Goal: Feedback & Contribution: Contribute content

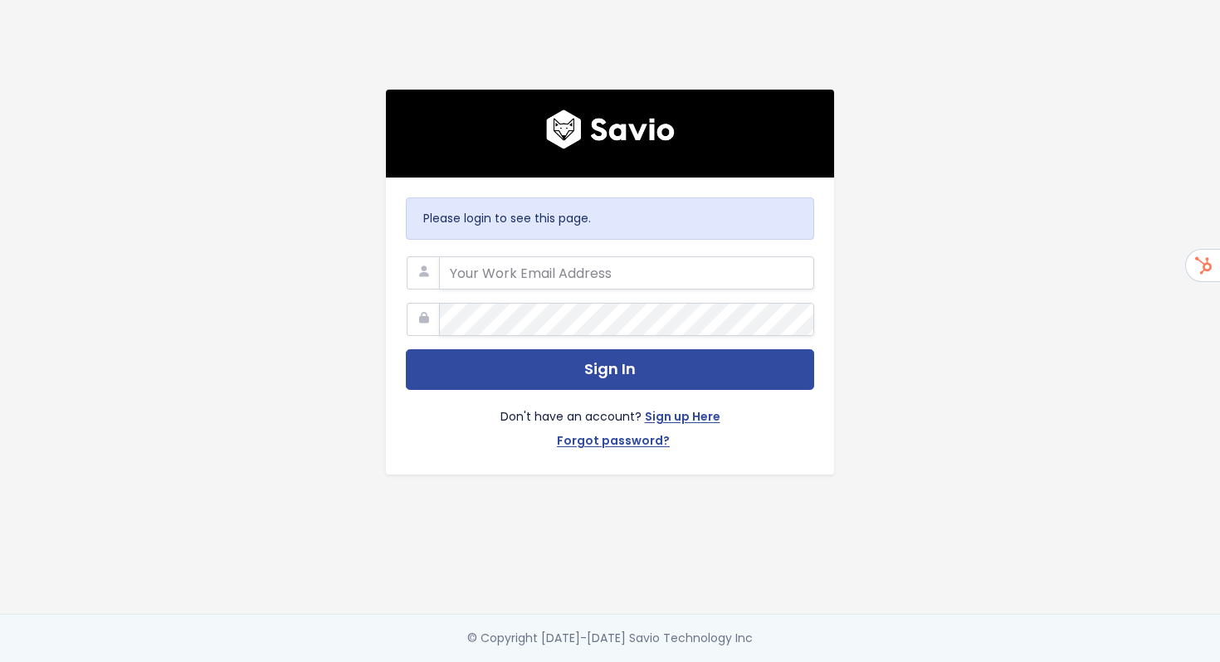
click at [776, 662] on com-1password-button at bounding box center [610, 662] width 1220 height 0
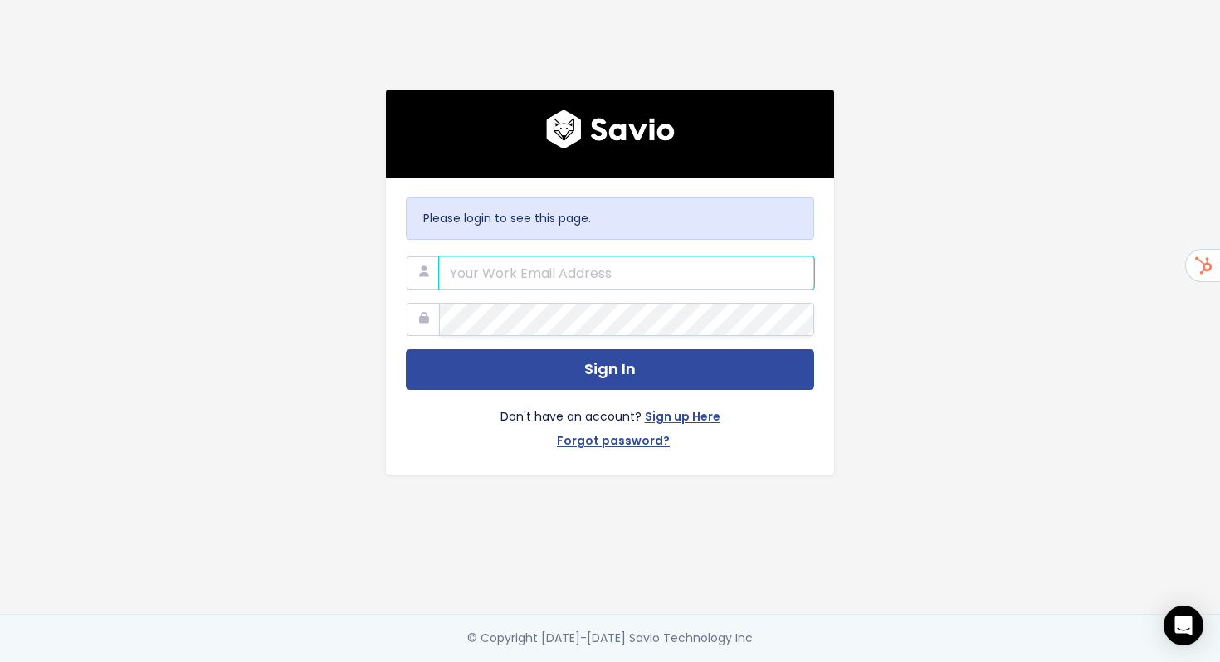
type input "hello@storypark.com"
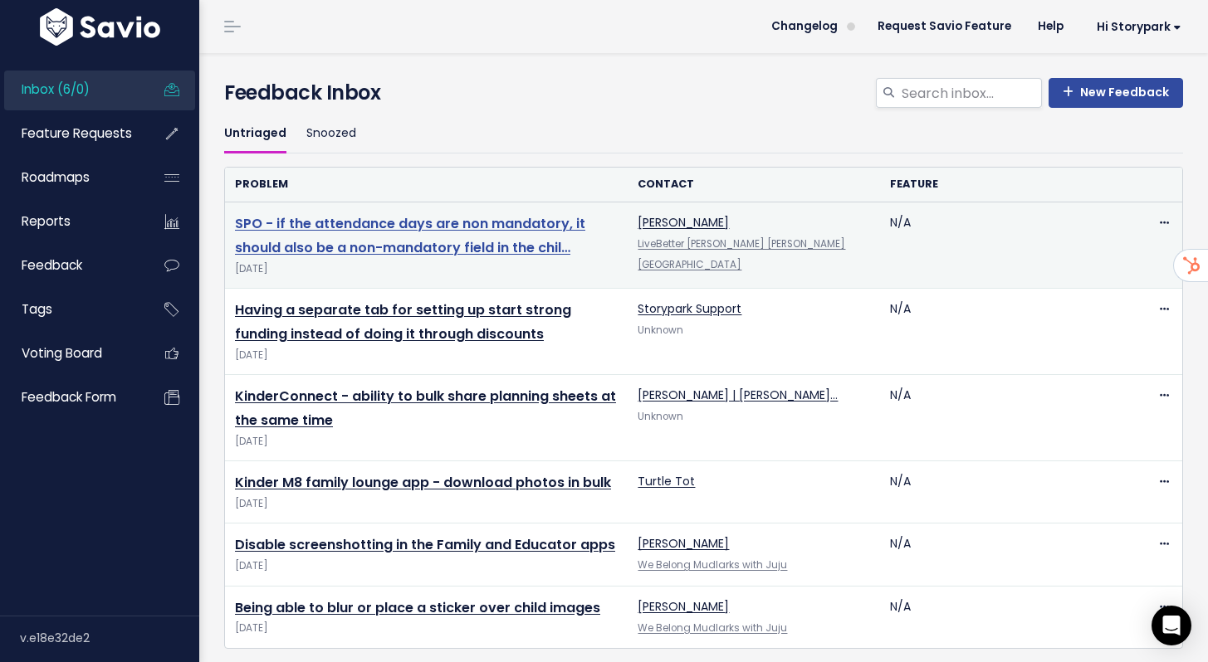
click at [499, 251] on link "SPO - if the attendance days are non mandatory, it should also be a non-mandato…" at bounding box center [410, 235] width 350 height 43
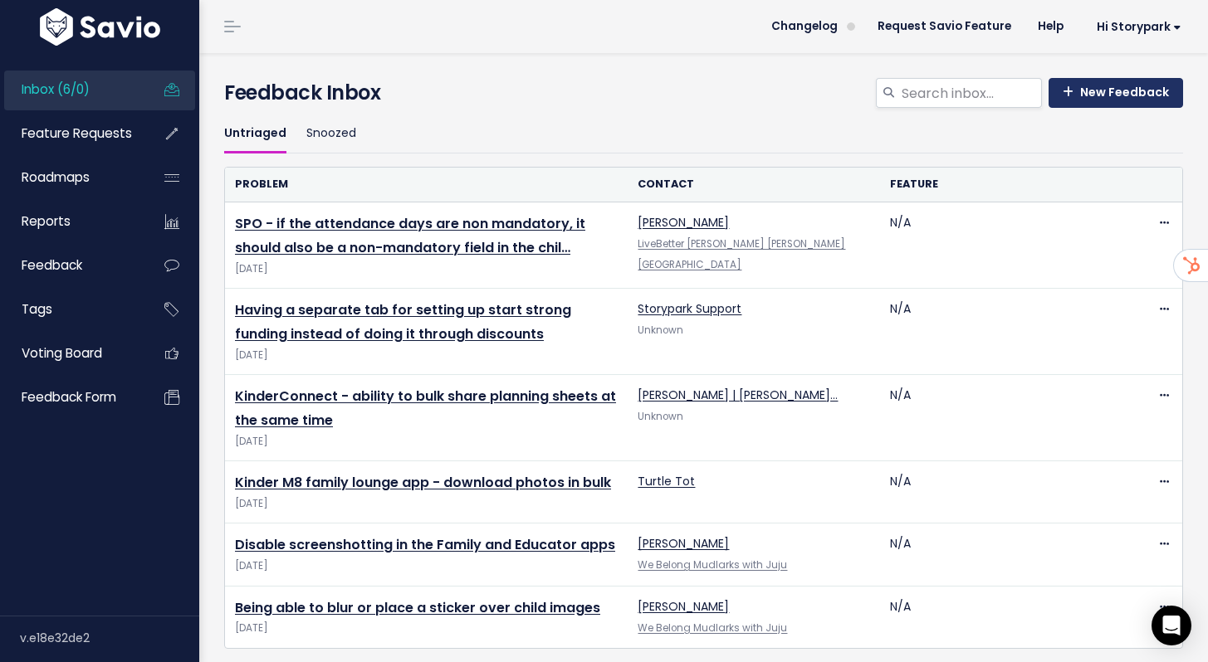
click at [1089, 84] on link "New Feedback" at bounding box center [1115, 93] width 134 height 30
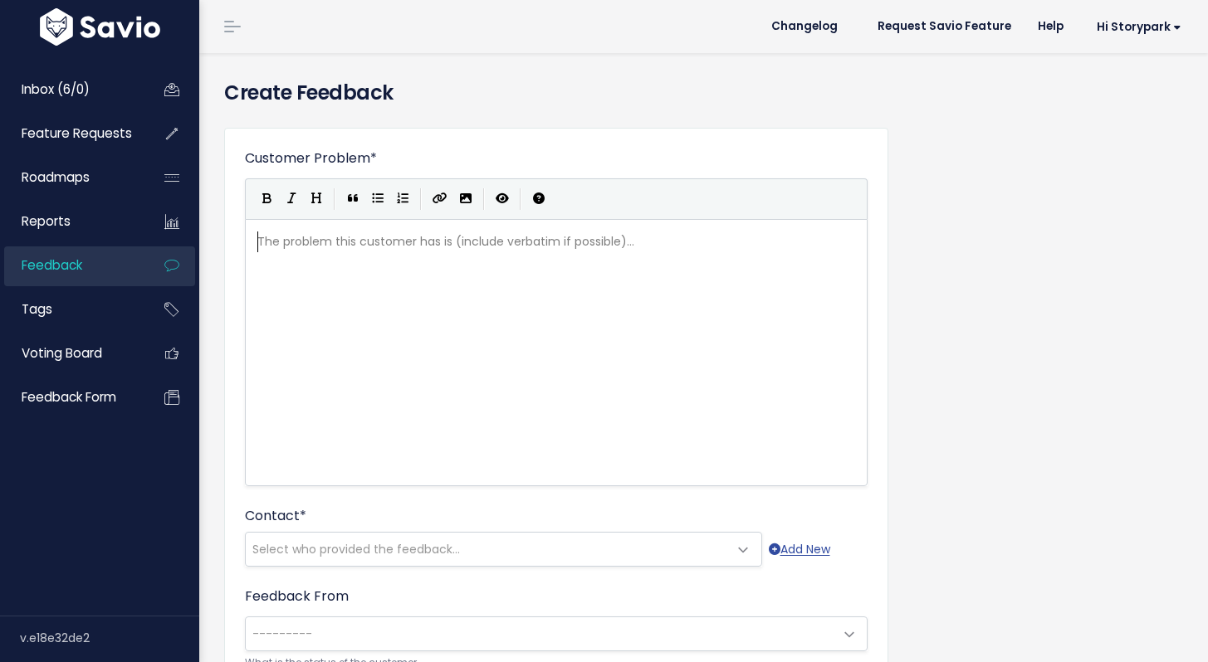
scroll to position [2, 0]
type textarea "With the"
type textarea "With the organisation taking on SSO,"
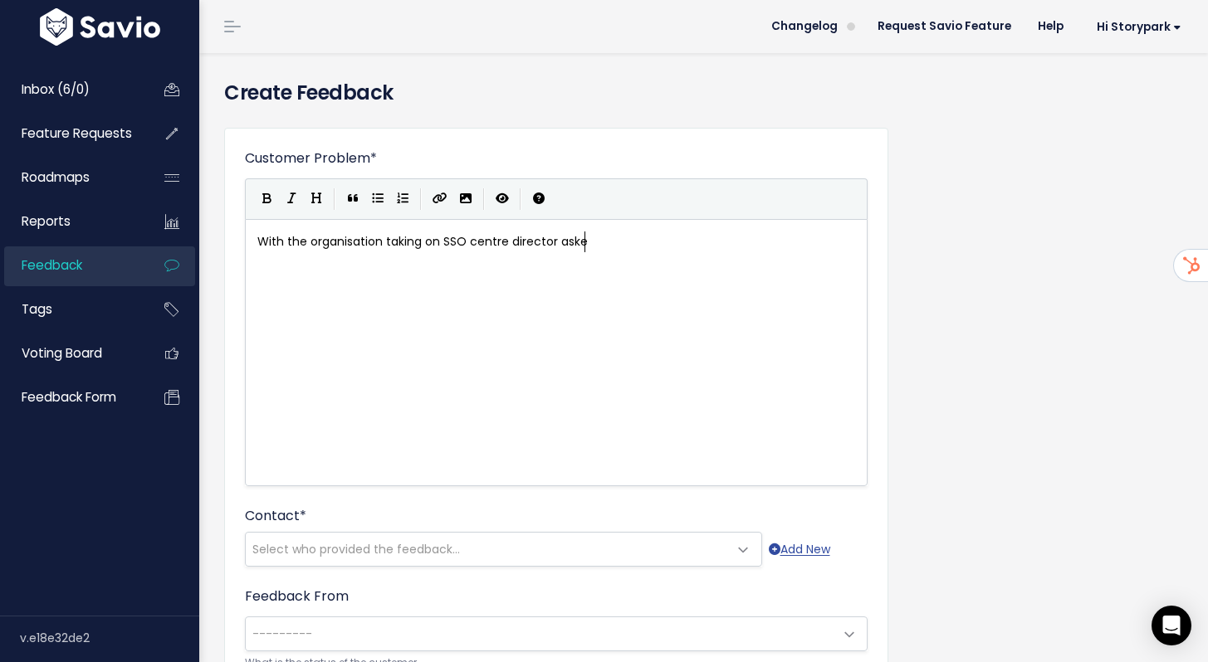
type textarea "centre director asked"
click at [554, 244] on span "With the organisation taking on SSO centre director asked" at bounding box center [426, 241] width 338 height 17
type textarea "and ed leader"
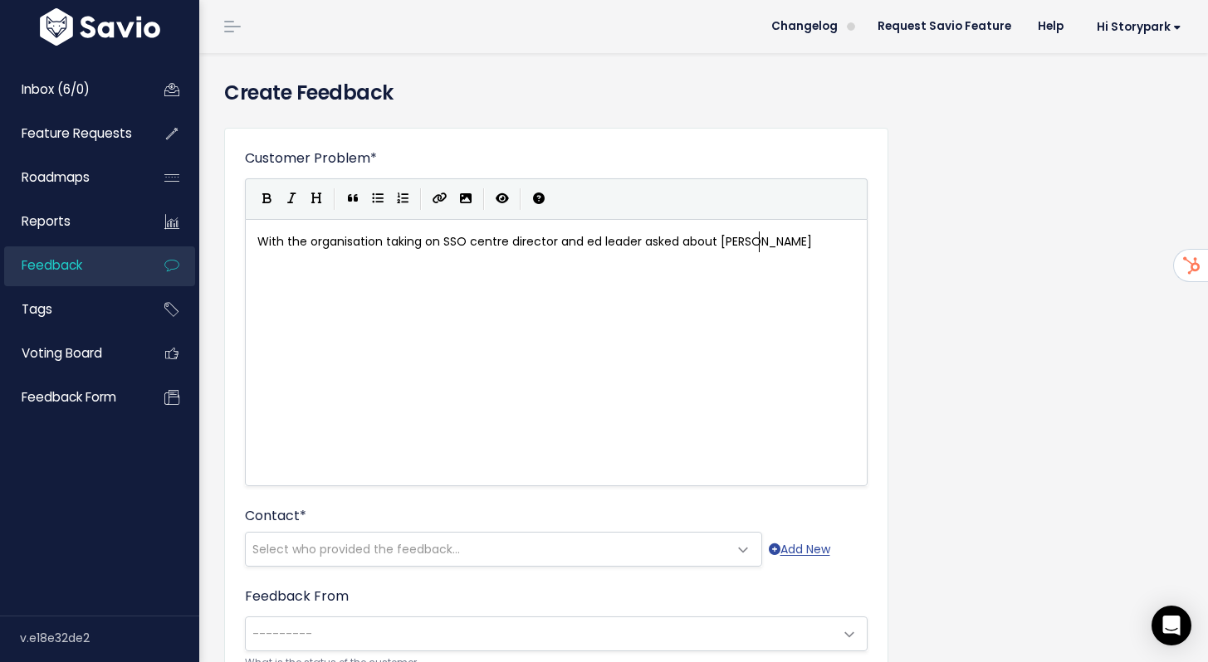
type textarea "about improvi"
type textarea "ved collaboration tools"
click at [779, 248] on span "With the organisation taking on SSO centre director and ed leader asked about i…" at bounding box center [558, 251] width 602 height 37
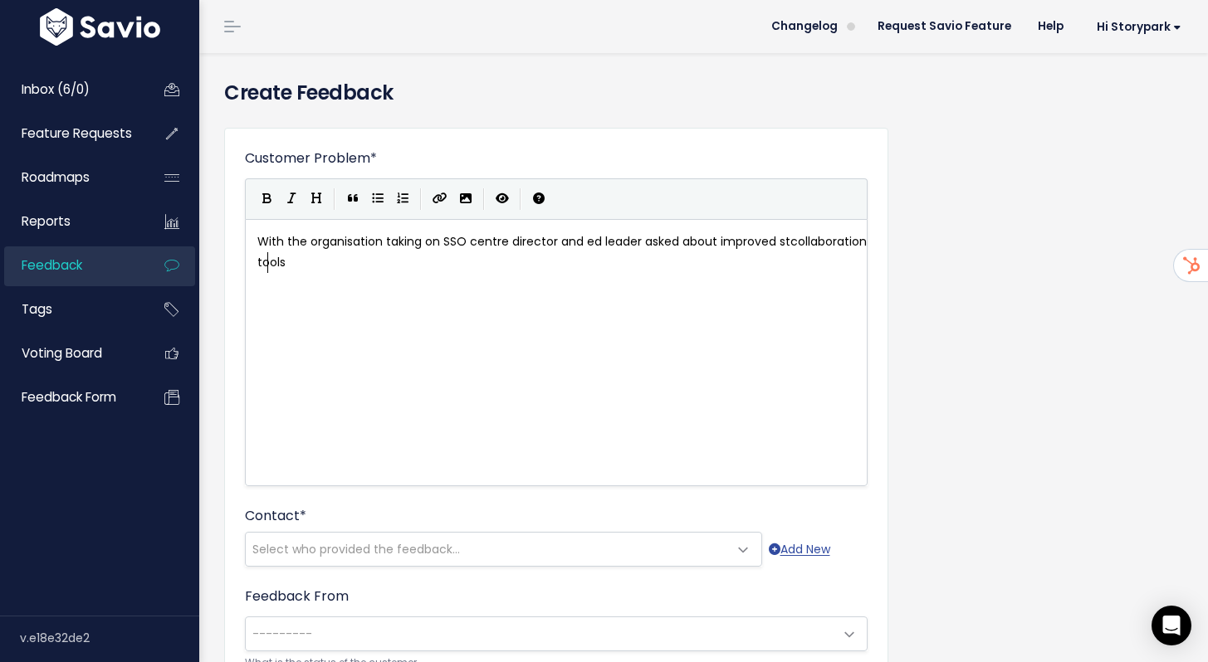
type textarea "str"
type textarea "ory"
type textarea "to truly share editing (simulatn"
type textarea "ano"
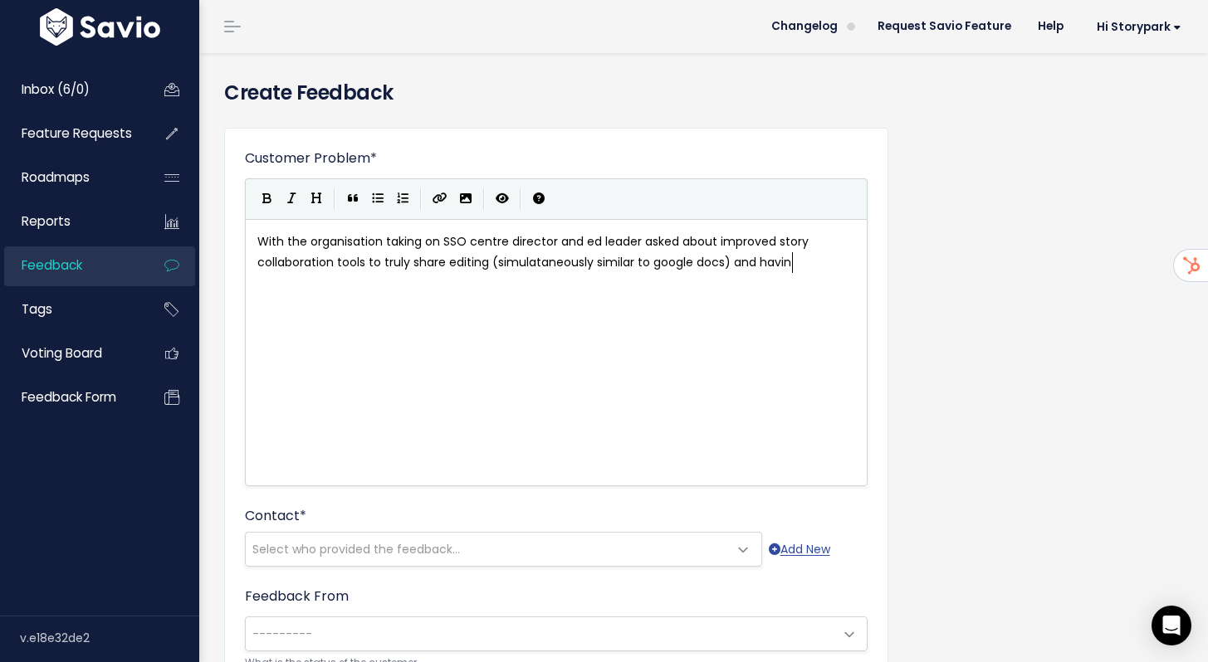
scroll to position [6, 247]
type textarea "eously similar to google docs) and having each contributer recor"
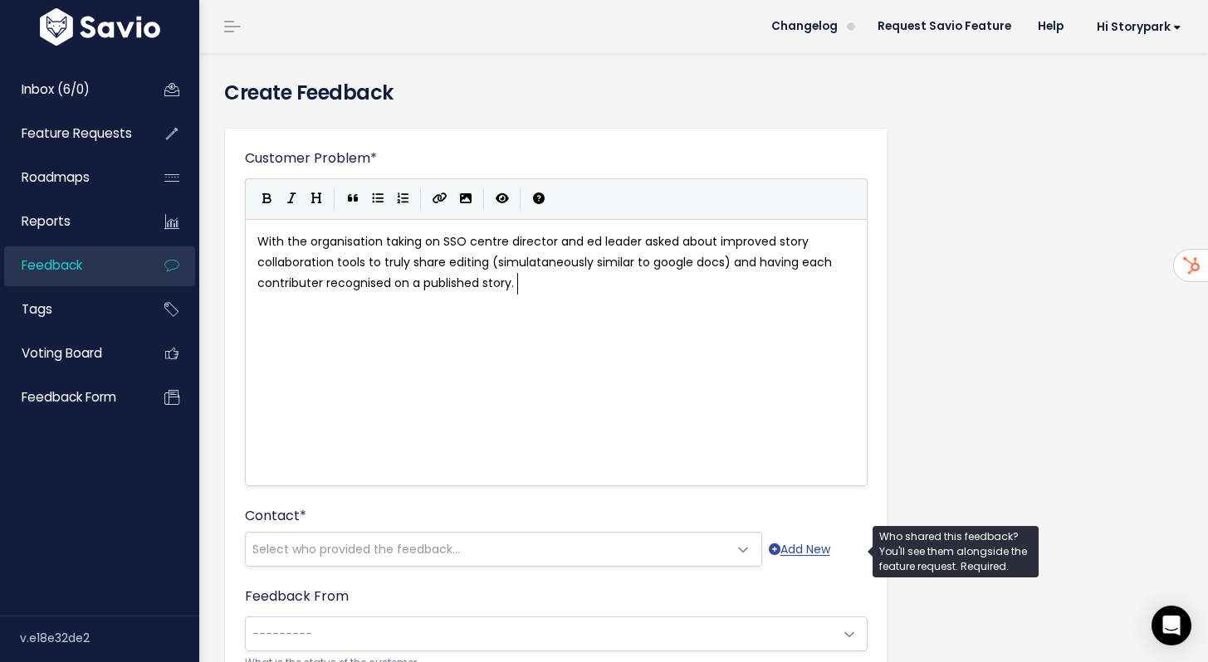
type textarea "gnised on a published story."
click at [406, 554] on span "Select who provided the feedback..." at bounding box center [356, 549] width 208 height 17
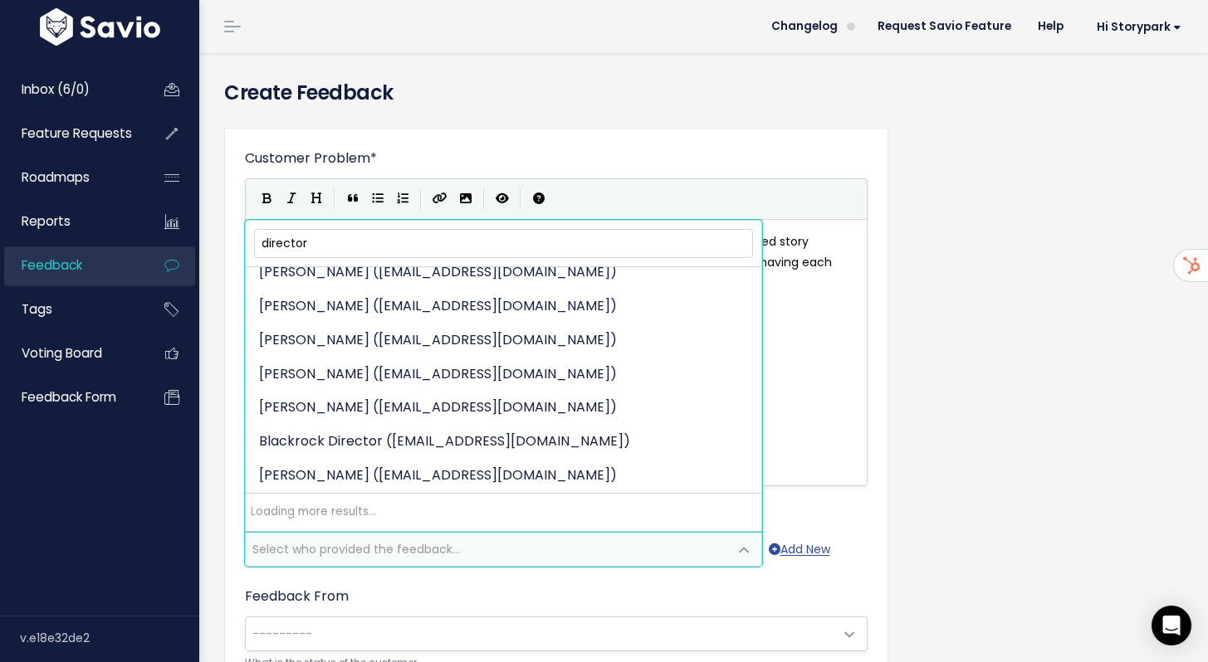
scroll to position [0, 0]
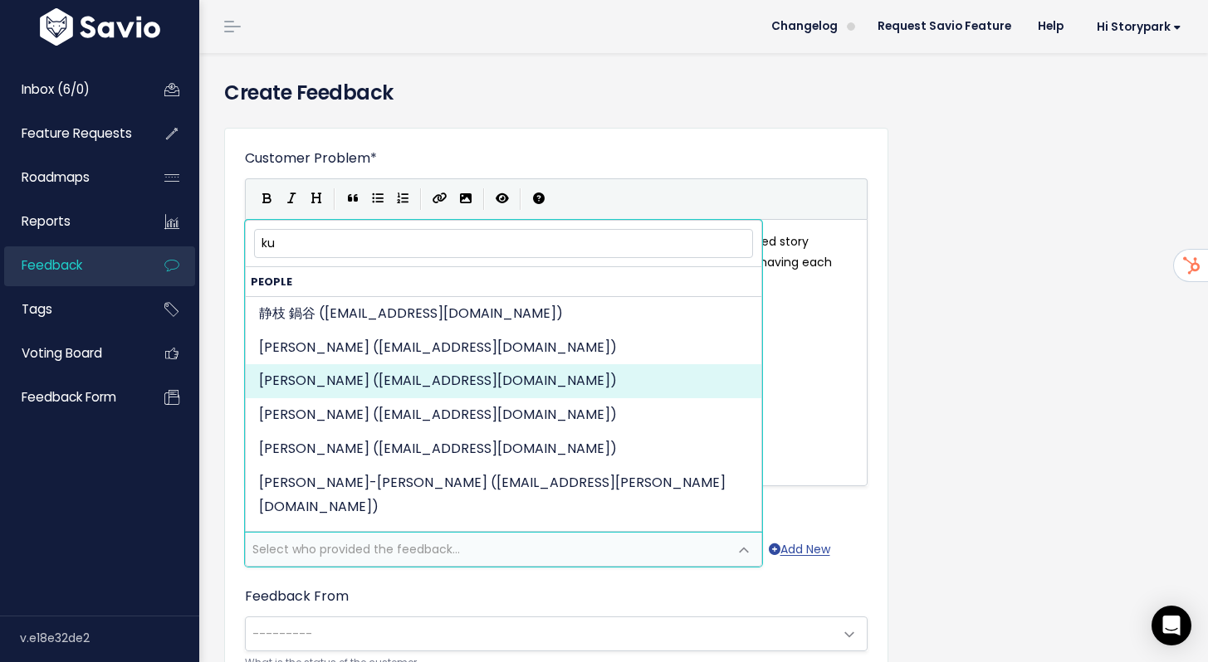
type input "k"
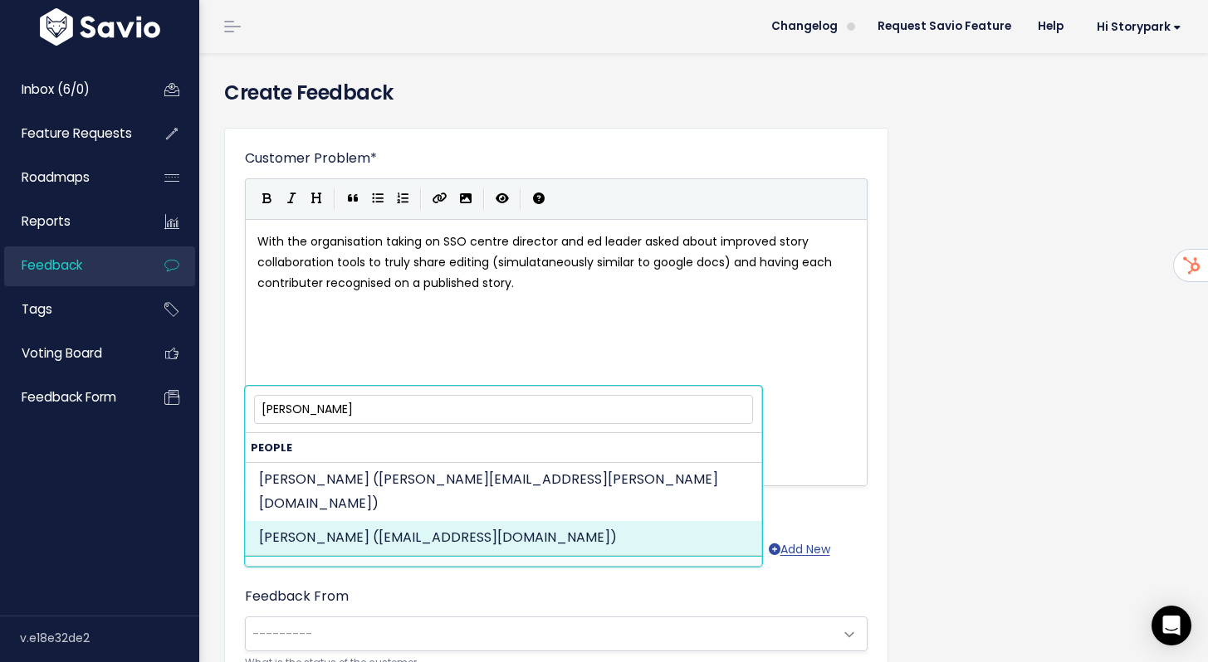
type input "bronwyn gibbs"
select select "24602091"
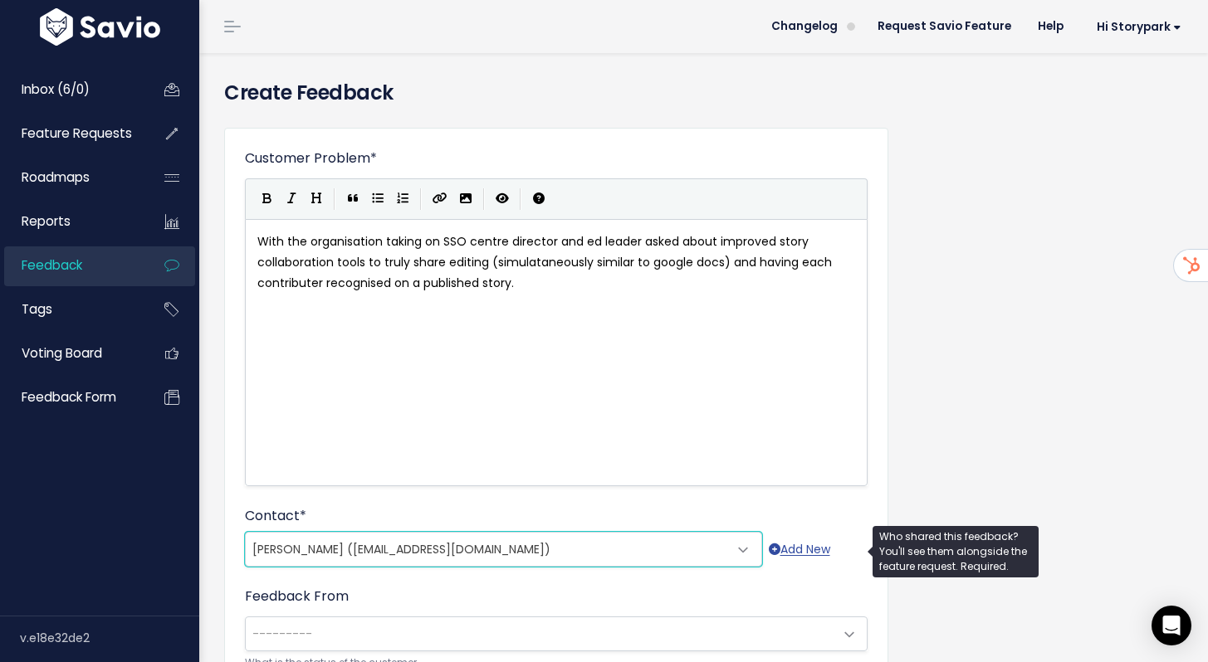
click at [395, 549] on span "Bronwyn Gibbs (ku.ansto.director@ku.com.au)" at bounding box center [401, 549] width 298 height 17
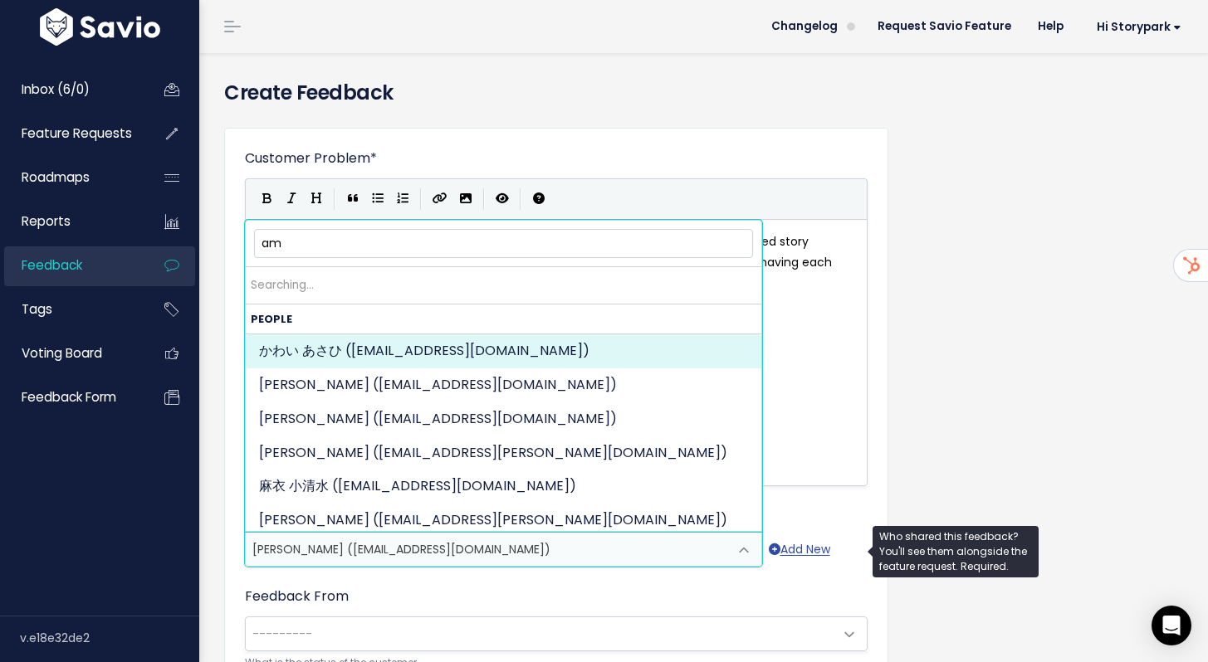
type input "a"
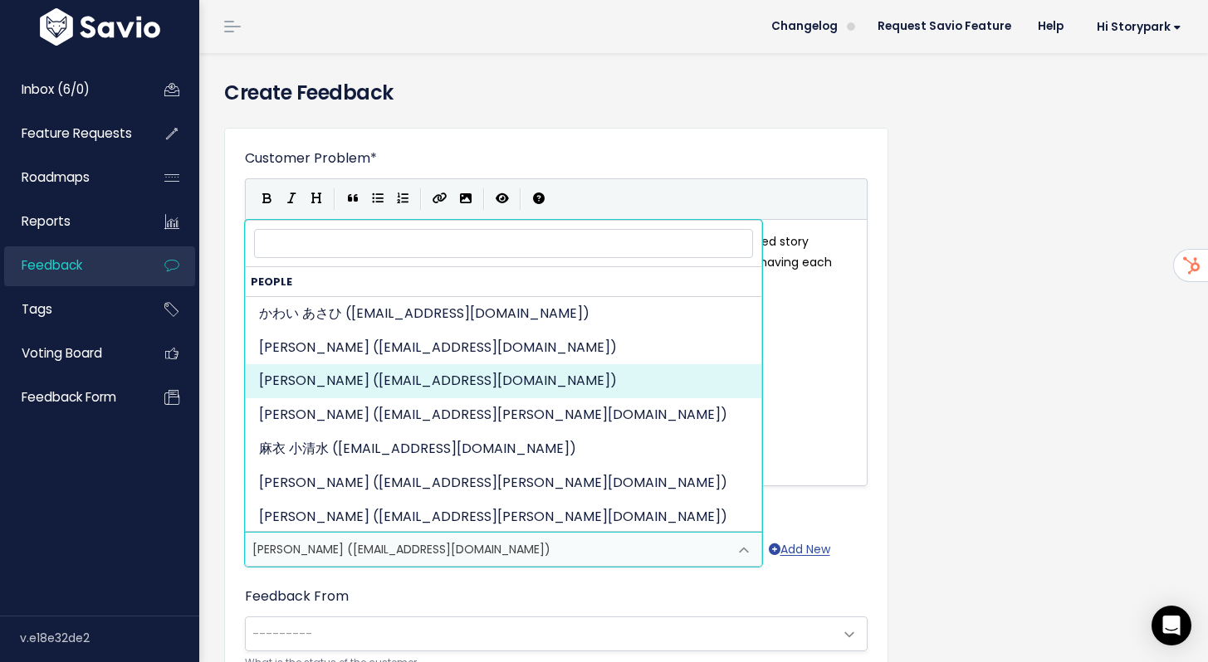
click at [1019, 320] on div "Customer Problem * With the organisation taking on SSO centre director and ed l…" at bounding box center [704, 562] width 984 height 894
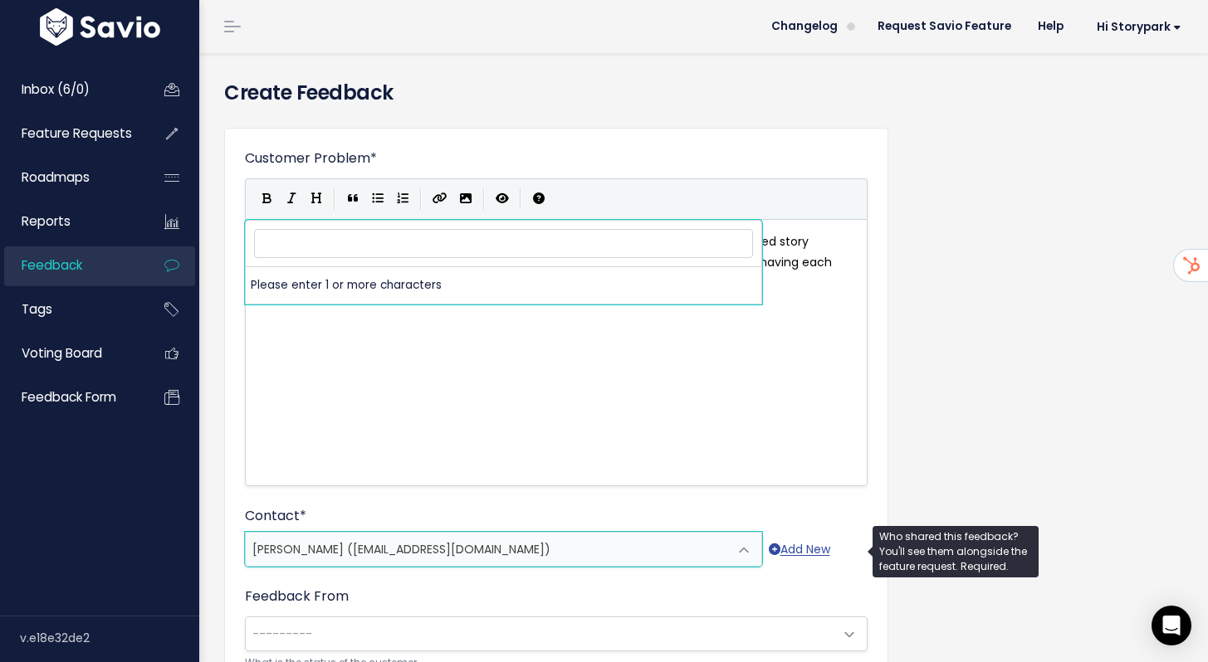
click at [426, 546] on span "Bronwyn Gibbs (ku.ansto.director@ku.com.au)" at bounding box center [401, 549] width 298 height 17
click at [653, 544] on span "Bronwyn Gibbs (ku.ansto.director@ku.com.au)" at bounding box center [487, 549] width 482 height 33
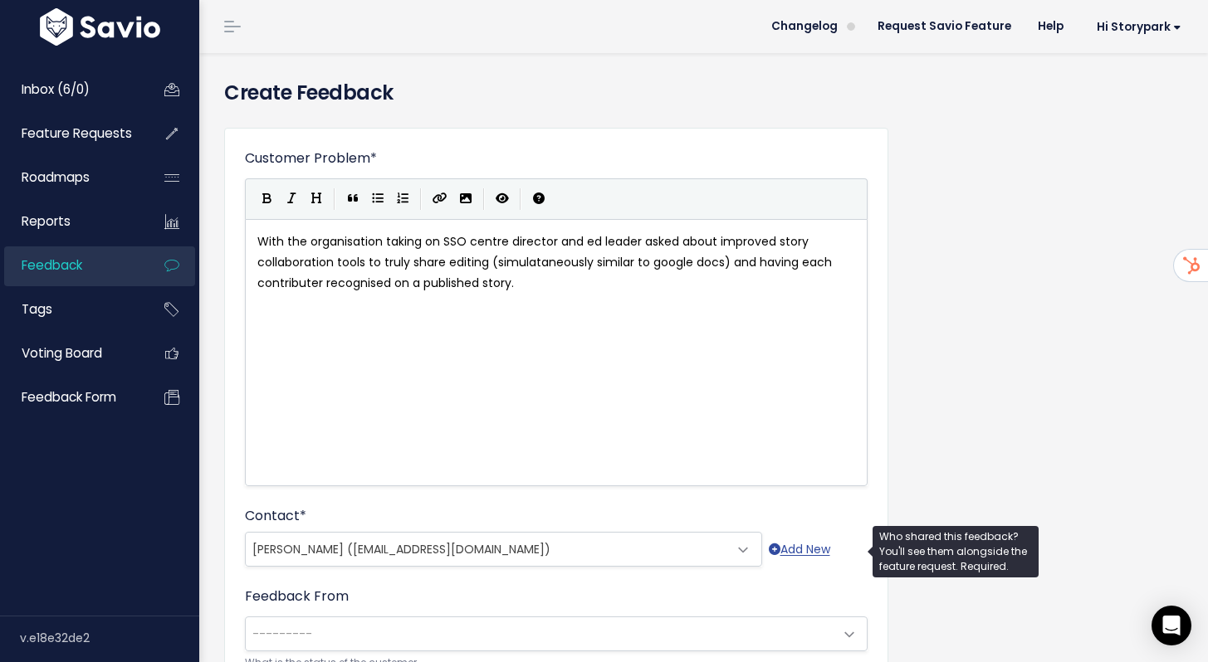
click at [634, 543] on span "Bronwyn Gibbs (ku.ansto.director@ku.com.au)" at bounding box center [487, 549] width 482 height 33
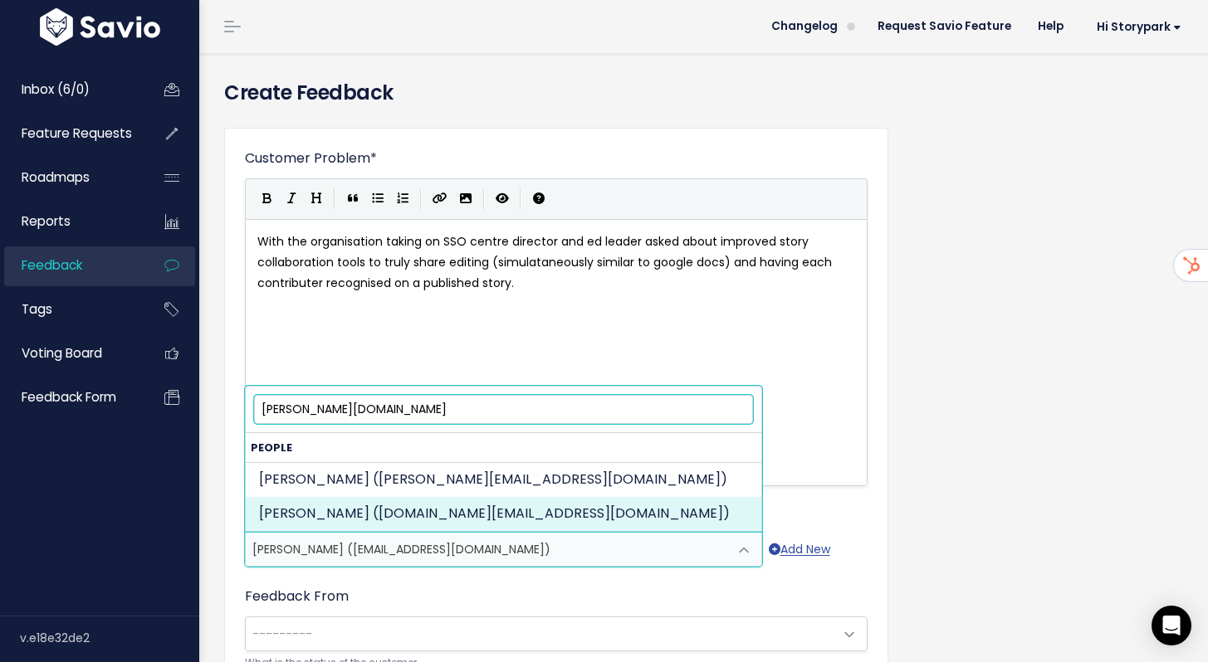
type input "amanda.ford"
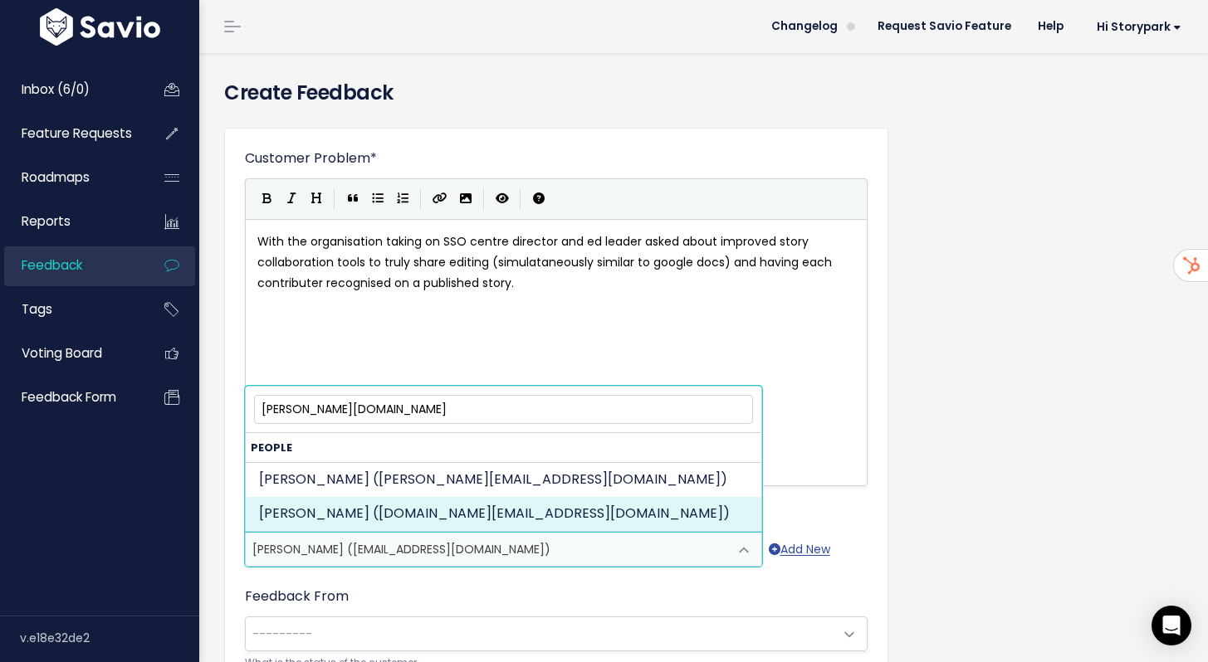
select select "CHURNED"
select select "1552793"
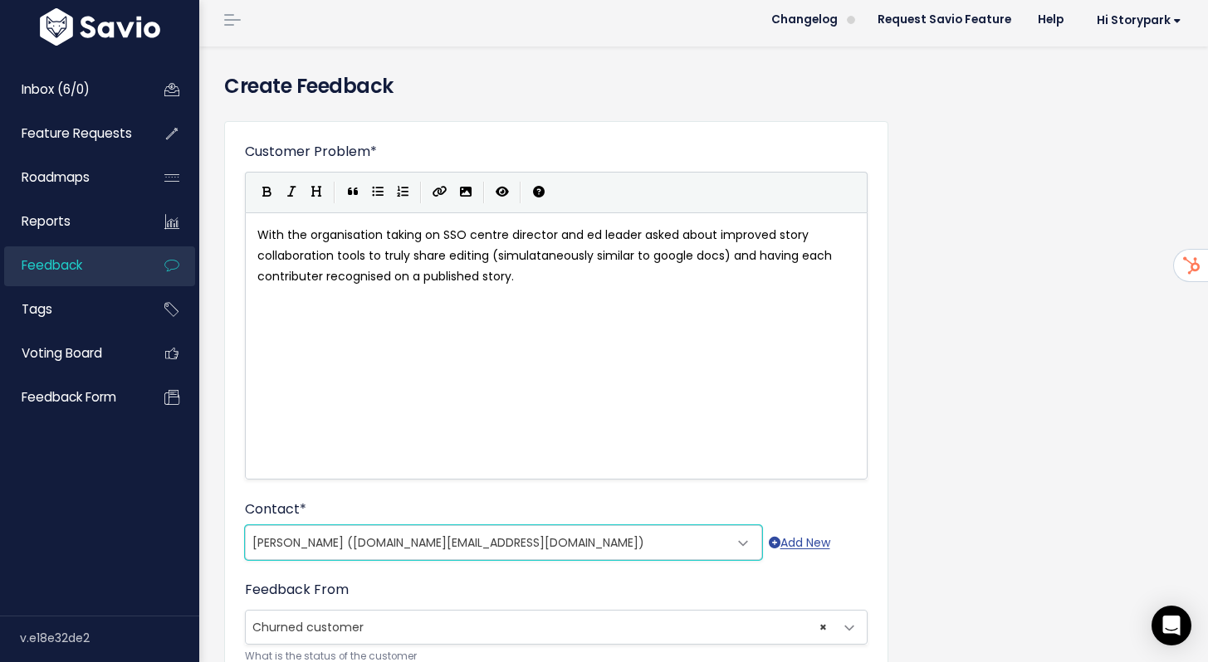
scroll to position [7, 0]
click at [588, 325] on div "x With the organisation taking on SSO centre director and ed leader asked about…" at bounding box center [577, 366] width 646 height 291
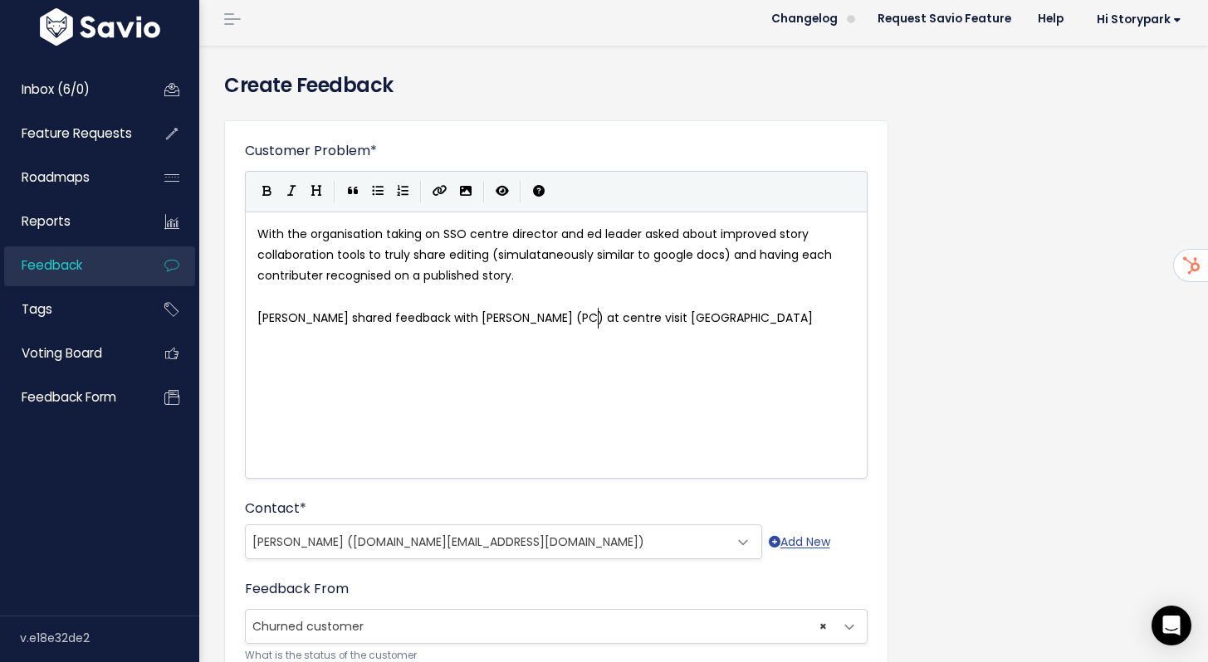
type textarea "Amanda shared feedback with Nellie (PC) at centre visit with"
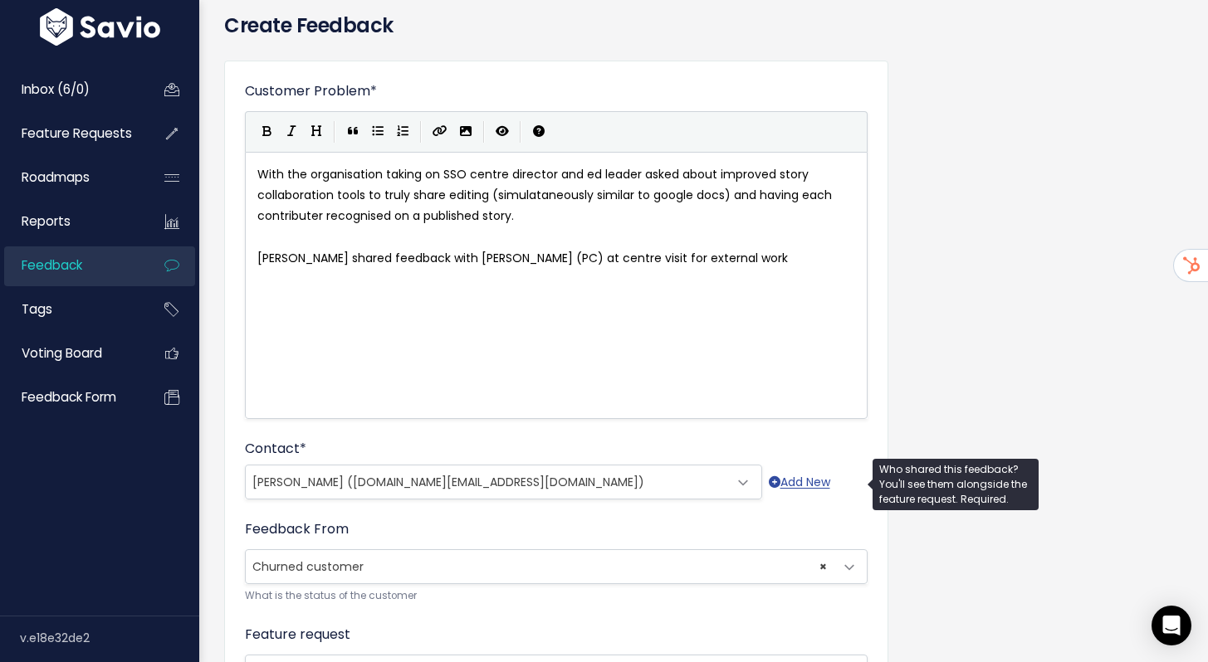
scroll to position [161, 0]
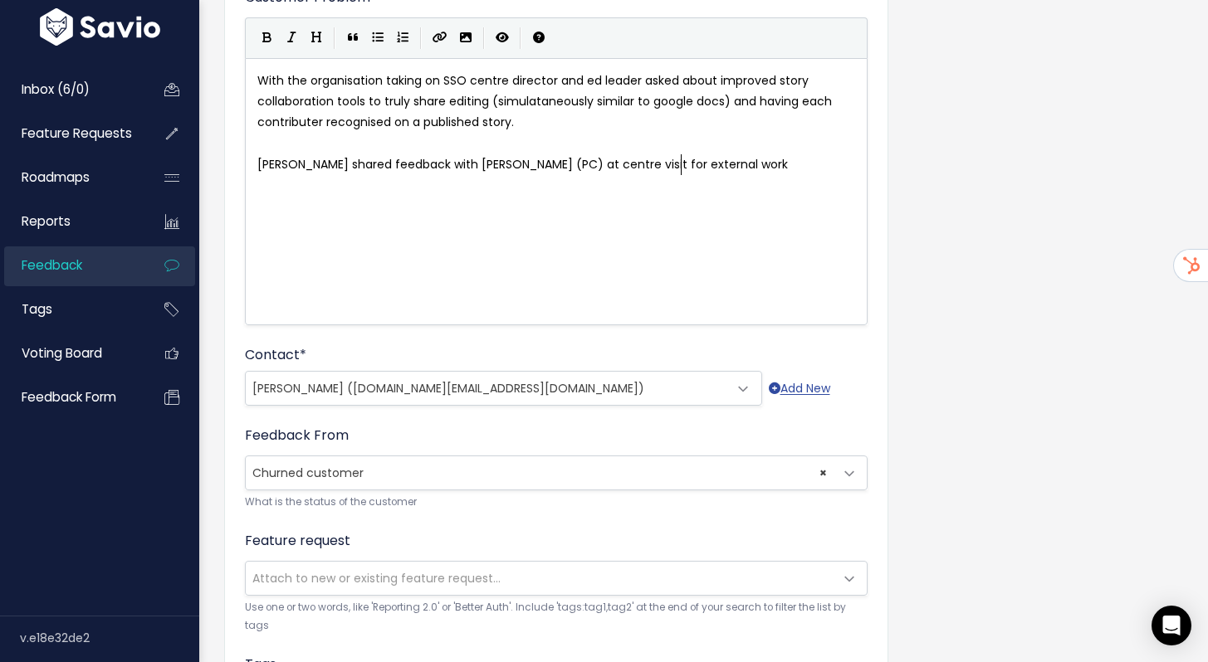
type textarea "for external work"
click at [478, 478] on span "× Churned customer" at bounding box center [540, 473] width 588 height 33
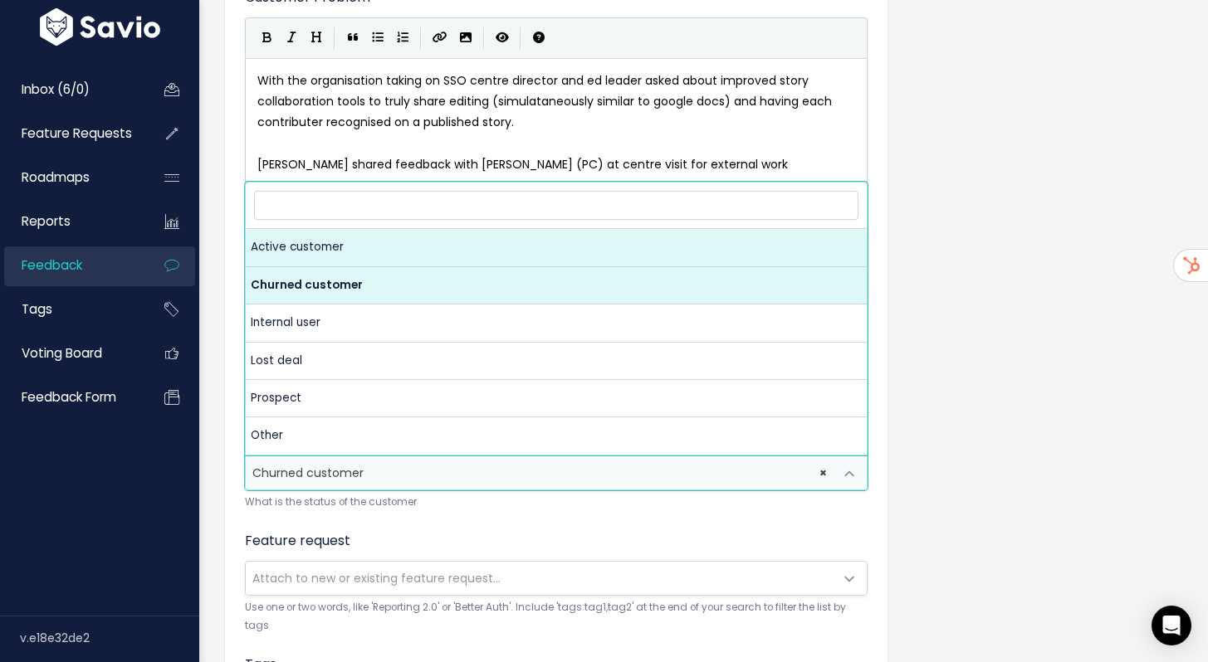
select select "ACTIVE"
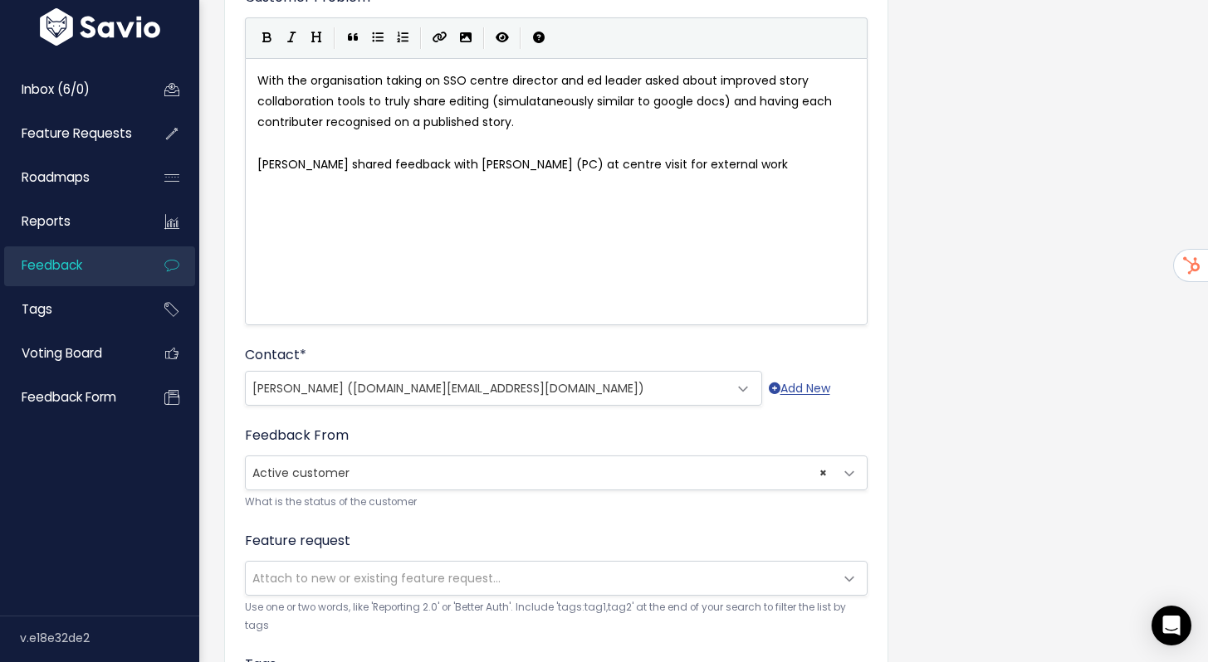
click at [528, 432] on div "Feedback From --------- Active customer Churned customer Internal user Lost dea…" at bounding box center [556, 468] width 623 height 85
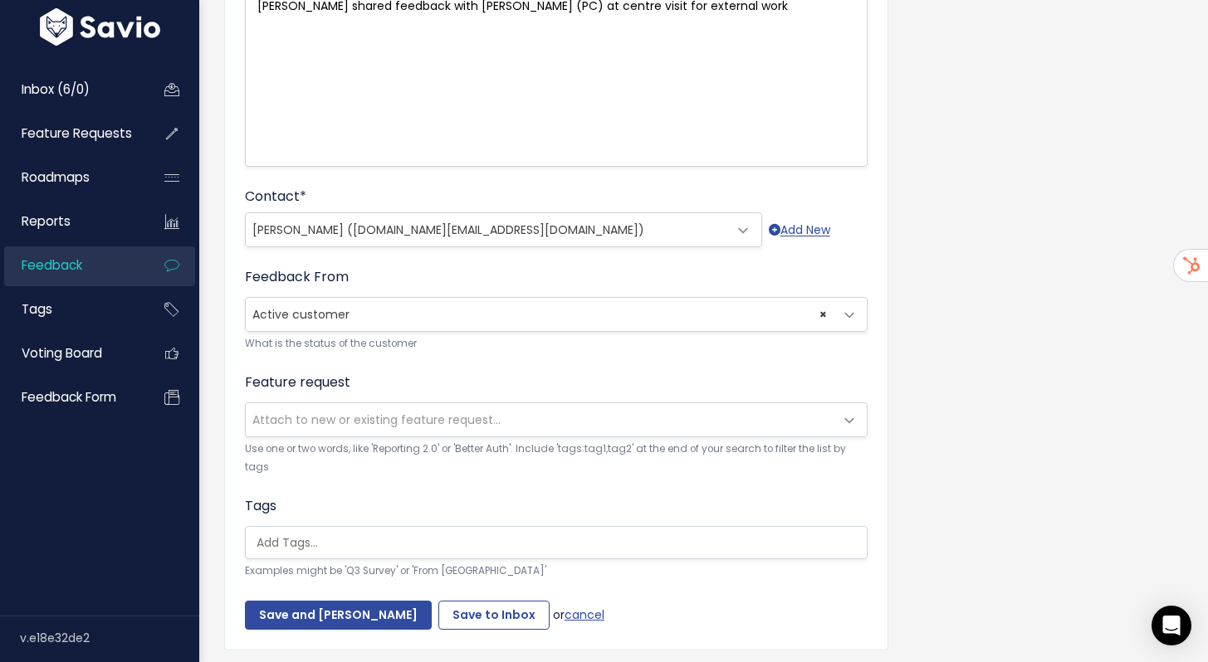
scroll to position [330, 0]
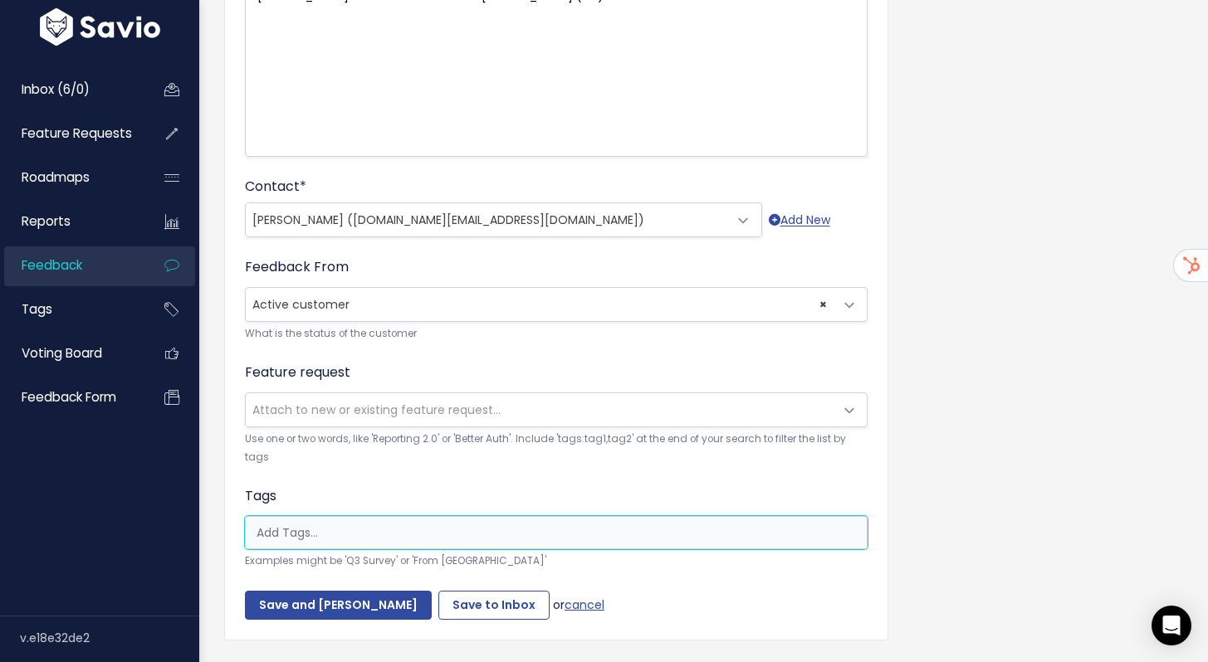
click at [452, 530] on input "search" at bounding box center [560, 533] width 621 height 17
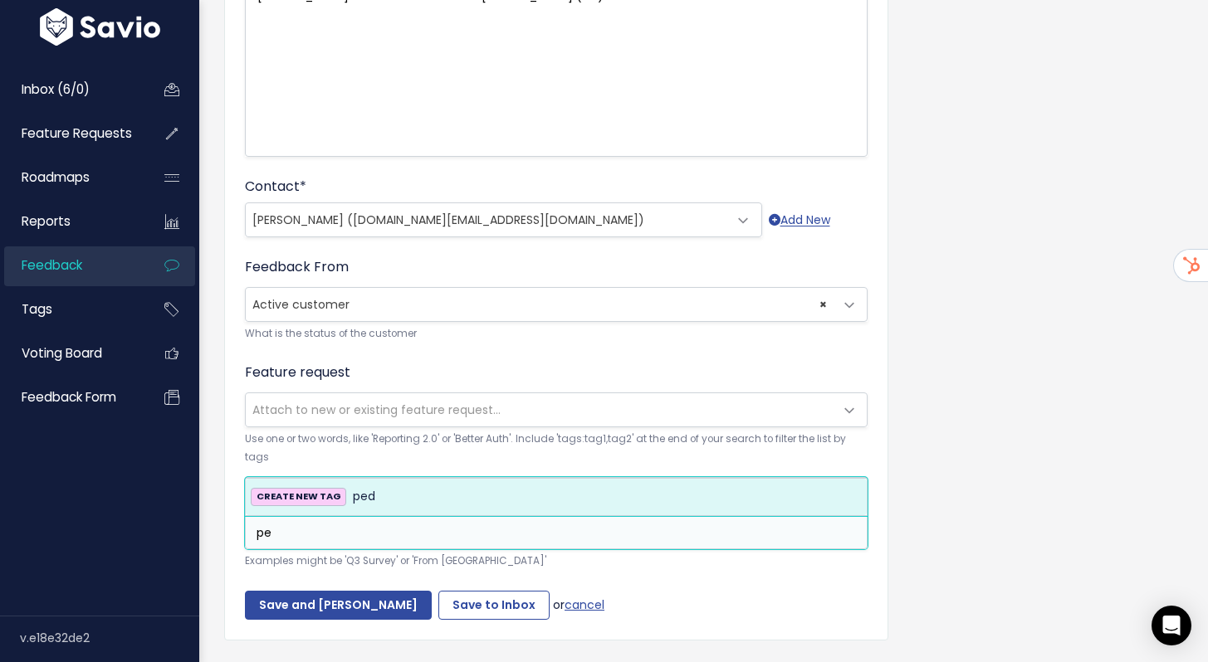
type input "p"
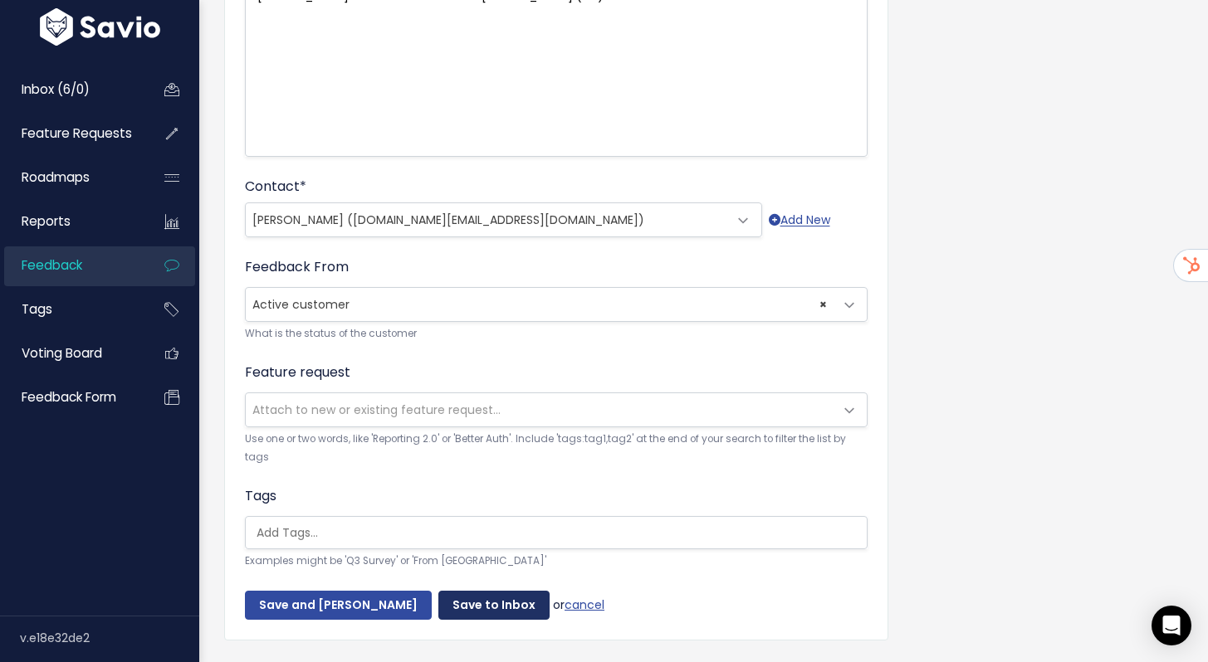
click at [452, 612] on input "Save to Inbox" at bounding box center [493, 606] width 111 height 30
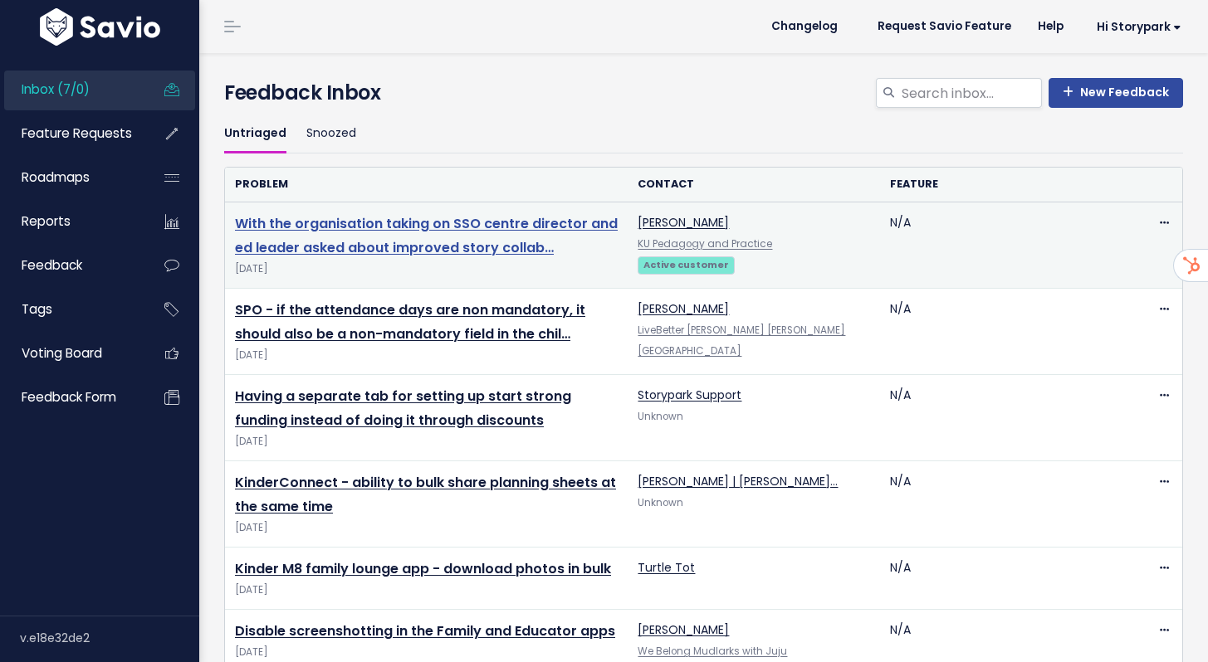
click at [451, 216] on link "With the organisation taking on SSO centre director and ed leader asked about i…" at bounding box center [426, 235] width 383 height 43
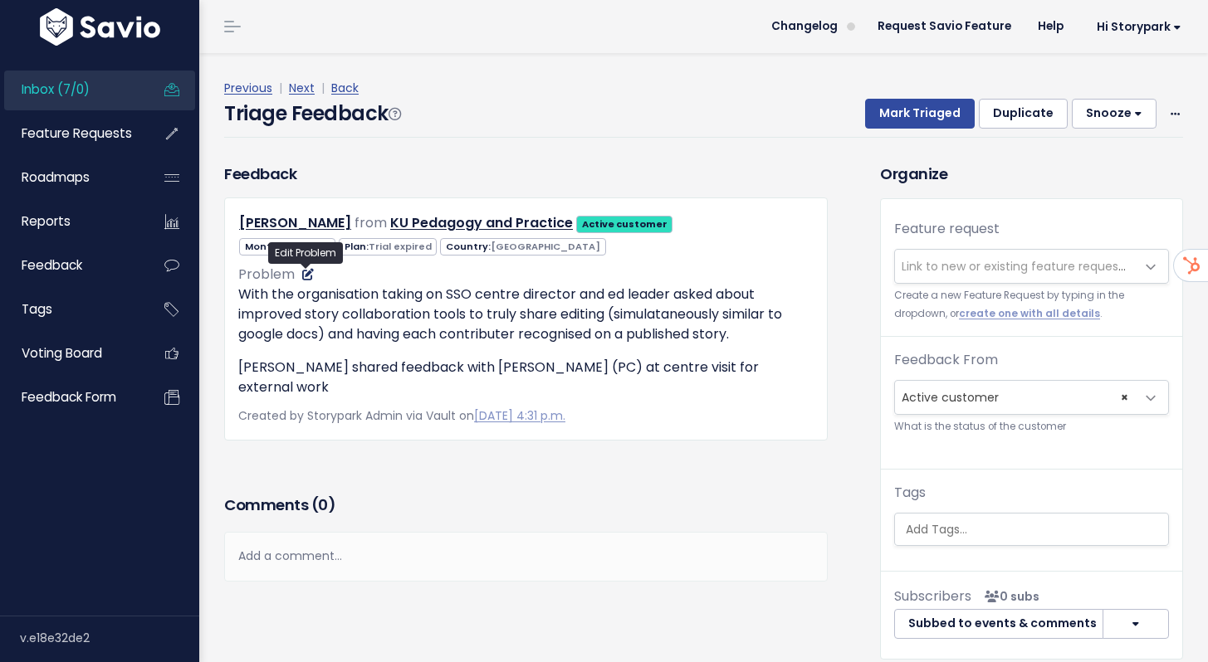
click at [302, 276] on icon at bounding box center [308, 275] width 12 height 12
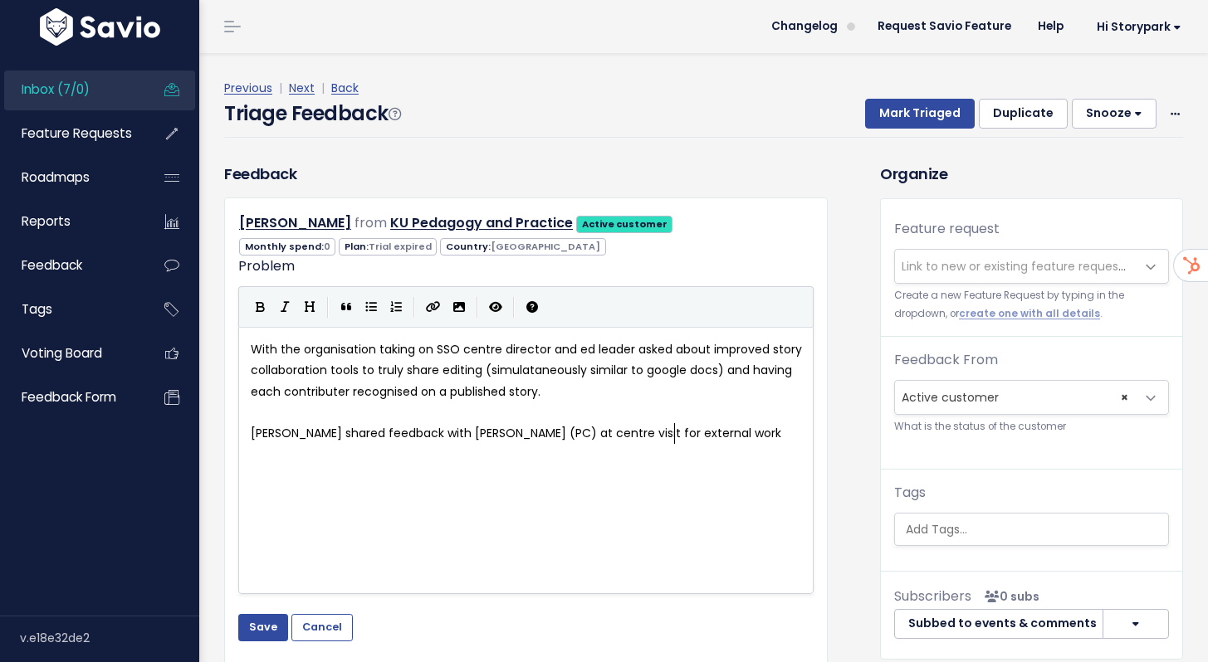
scroll to position [2, 0]
click at [725, 393] on pre "With the organisation taking on SSO centre director and ed leader asked about i…" at bounding box center [531, 370] width 569 height 63
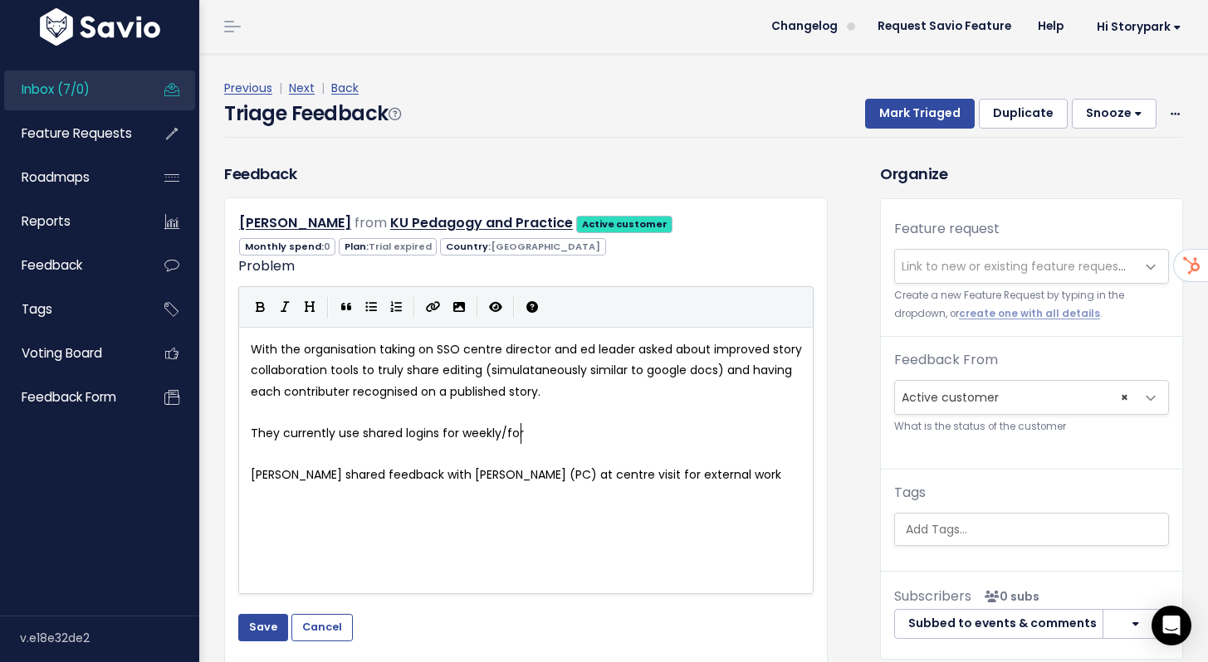
type textarea "They currently use shared logins for weekly/forn"
type textarea "tnightly room updates with a google"
type textarea "mail aco"
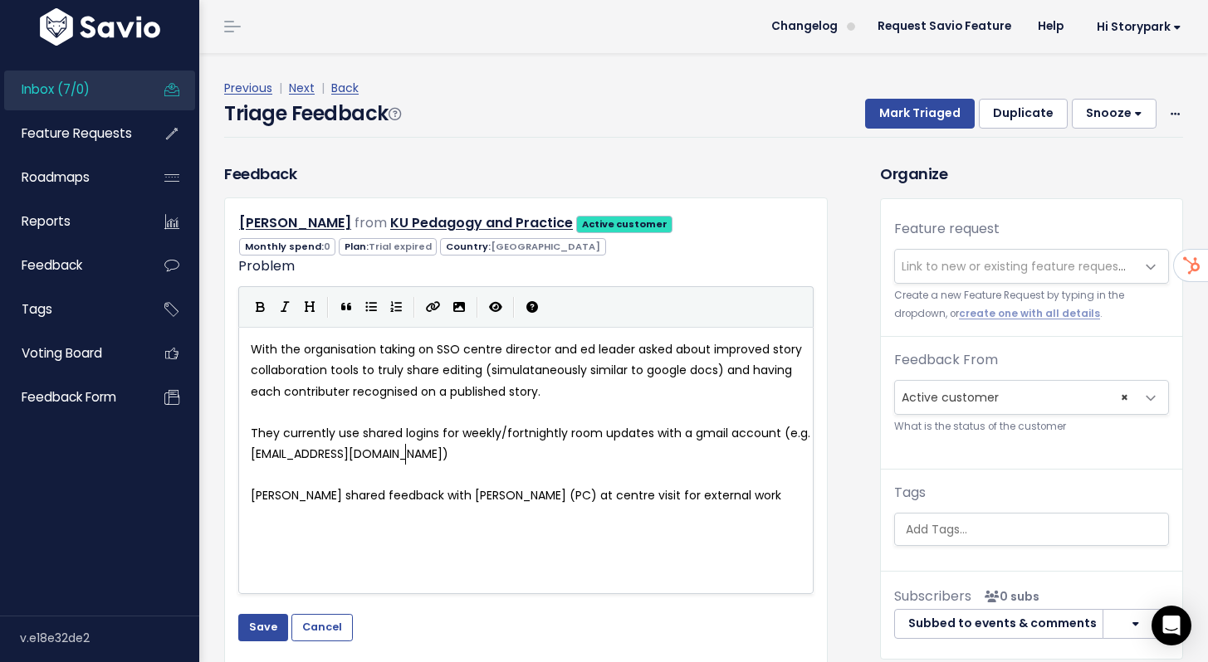
scroll to position [6, 190]
type textarea "count (e.g. nursery@gmail.com) t"
type textarea ". Moving to SSO will mean they can't use these anymore and"
type textarea "(and"
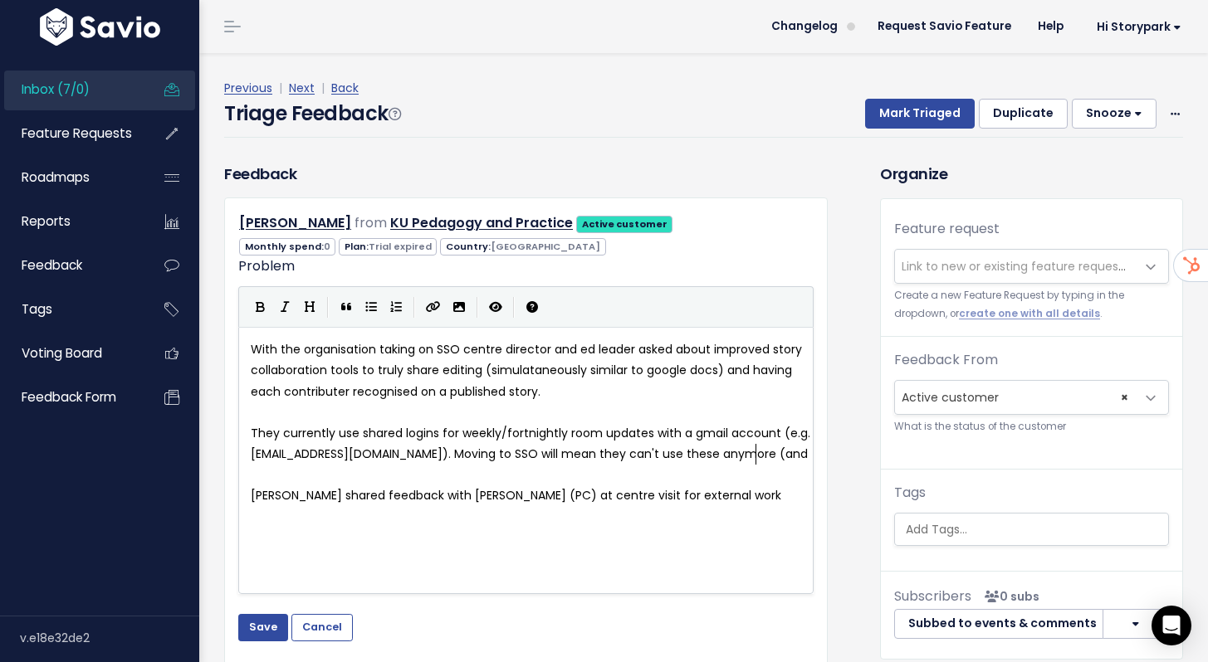
scroll to position [6, 31]
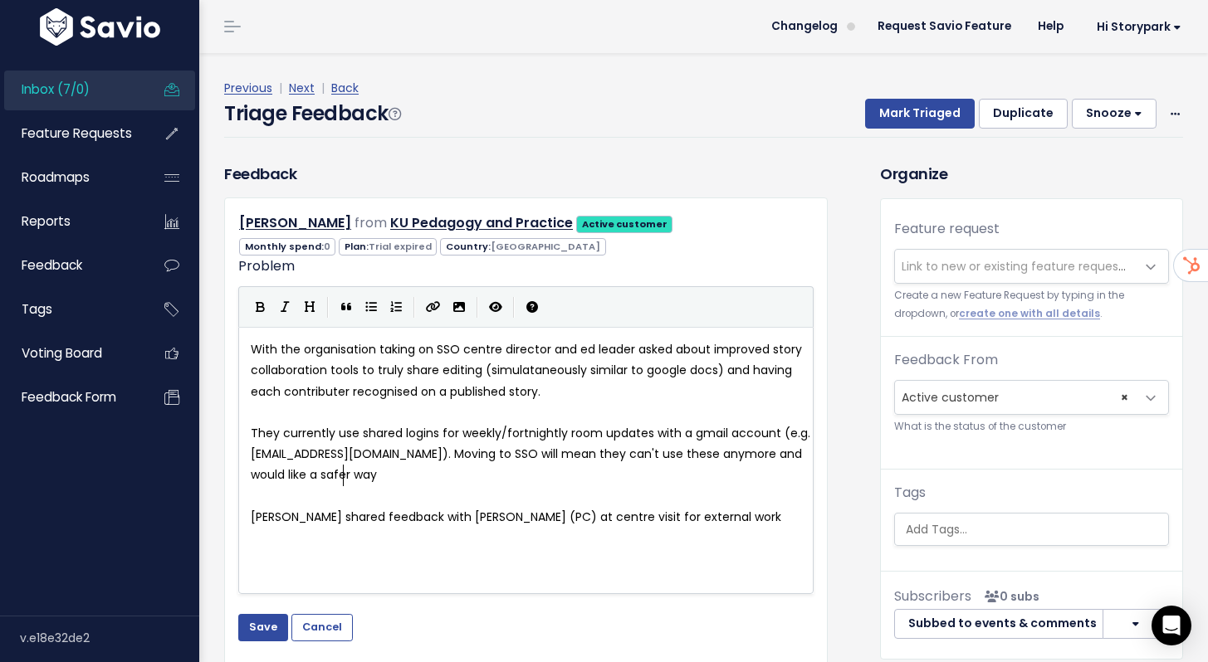
type textarea "and would like a safer way of"
type textarea ", more fluid way of c"
type textarea "collaboration"
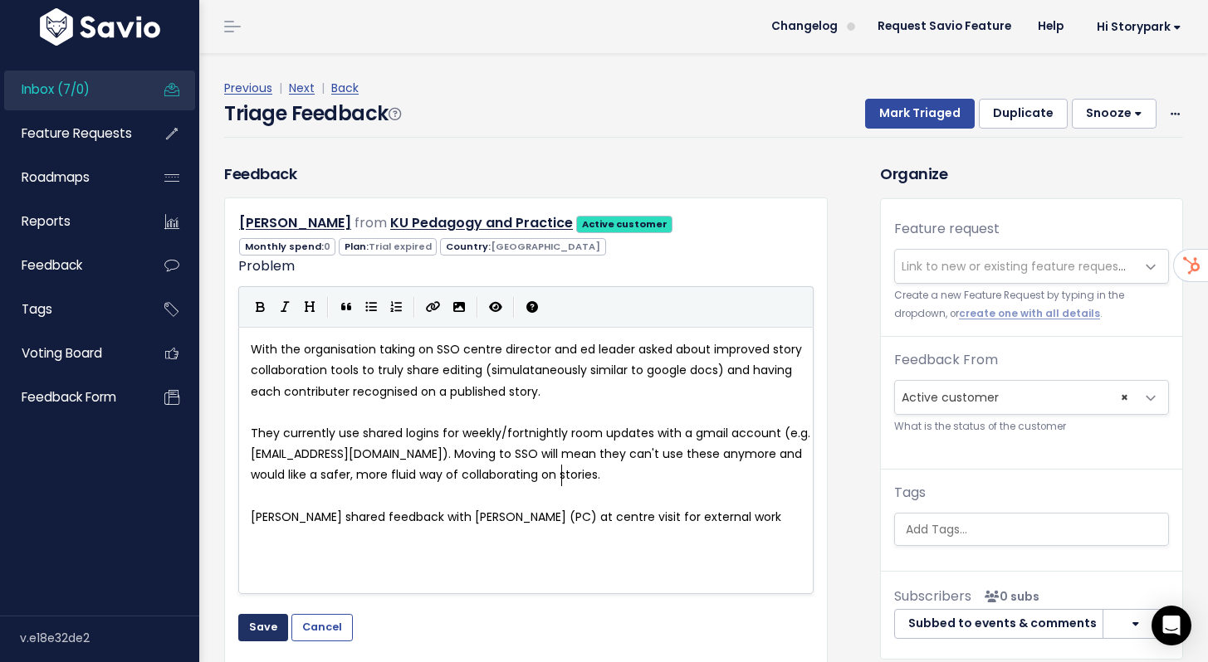
type textarea "ng on stories."
click at [262, 636] on button "Save" at bounding box center [263, 627] width 50 height 27
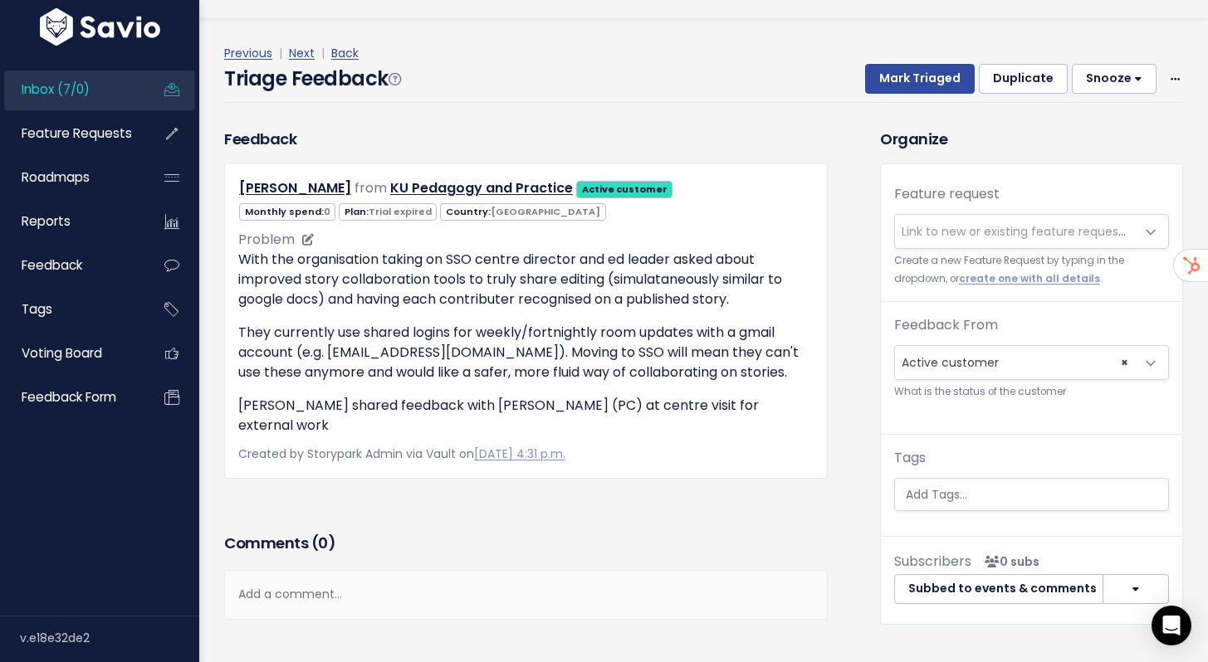
scroll to position [55, 0]
click at [630, 267] on p "With the organisation taking on SSO centre director and ed leader asked about i…" at bounding box center [525, 280] width 575 height 60
click at [305, 234] on icon at bounding box center [308, 240] width 12 height 12
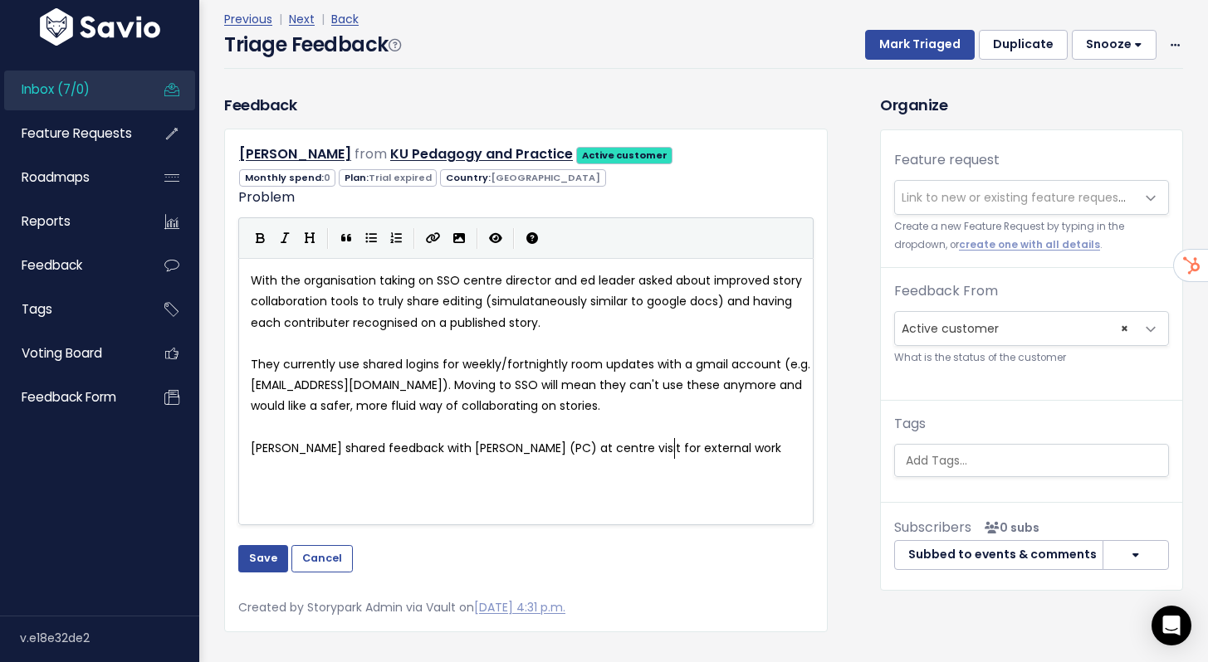
scroll to position [87, 0]
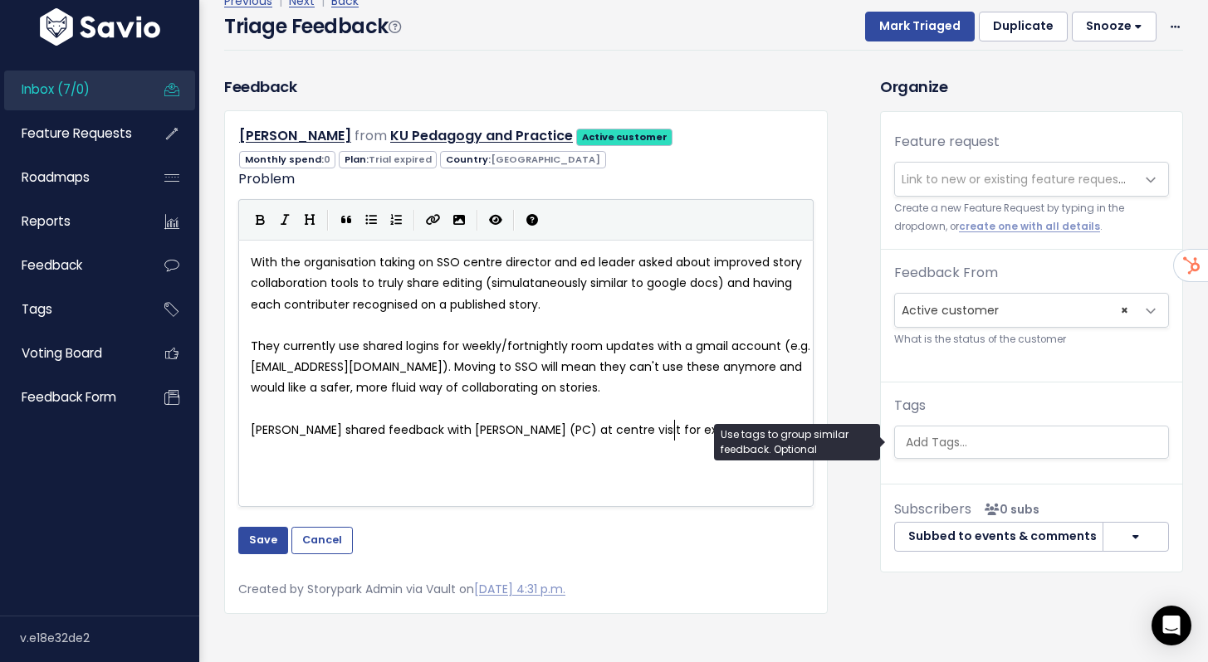
click at [951, 442] on input "search" at bounding box center [1033, 442] width 269 height 17
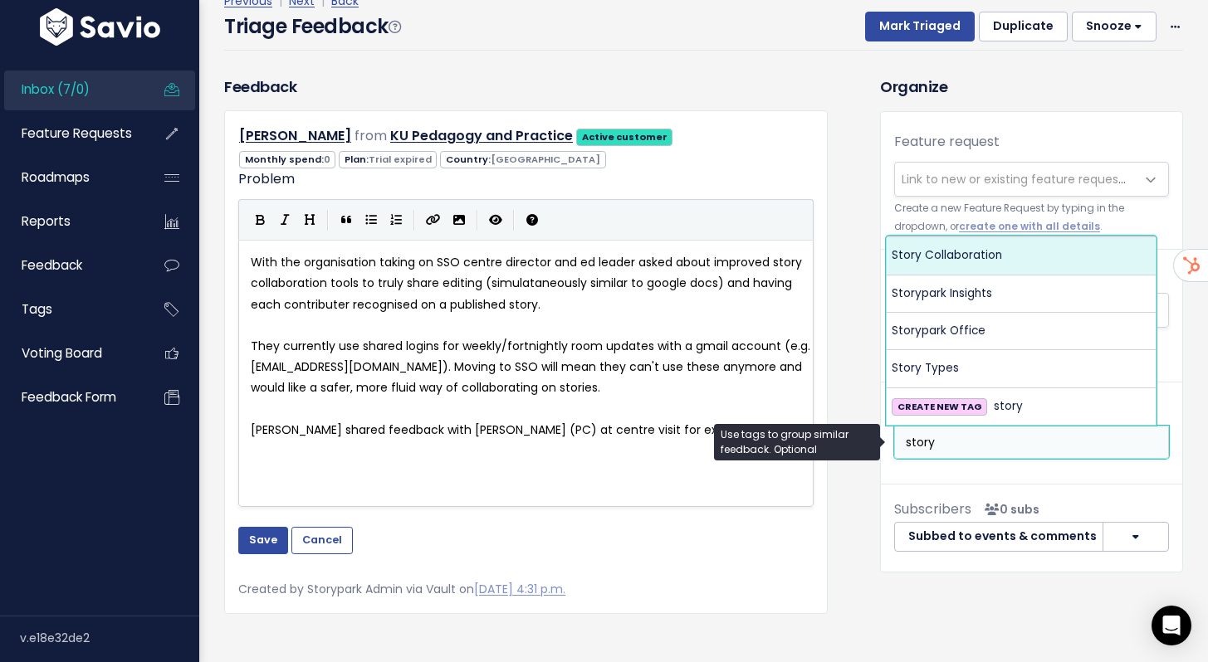
type input "story"
select select "10961"
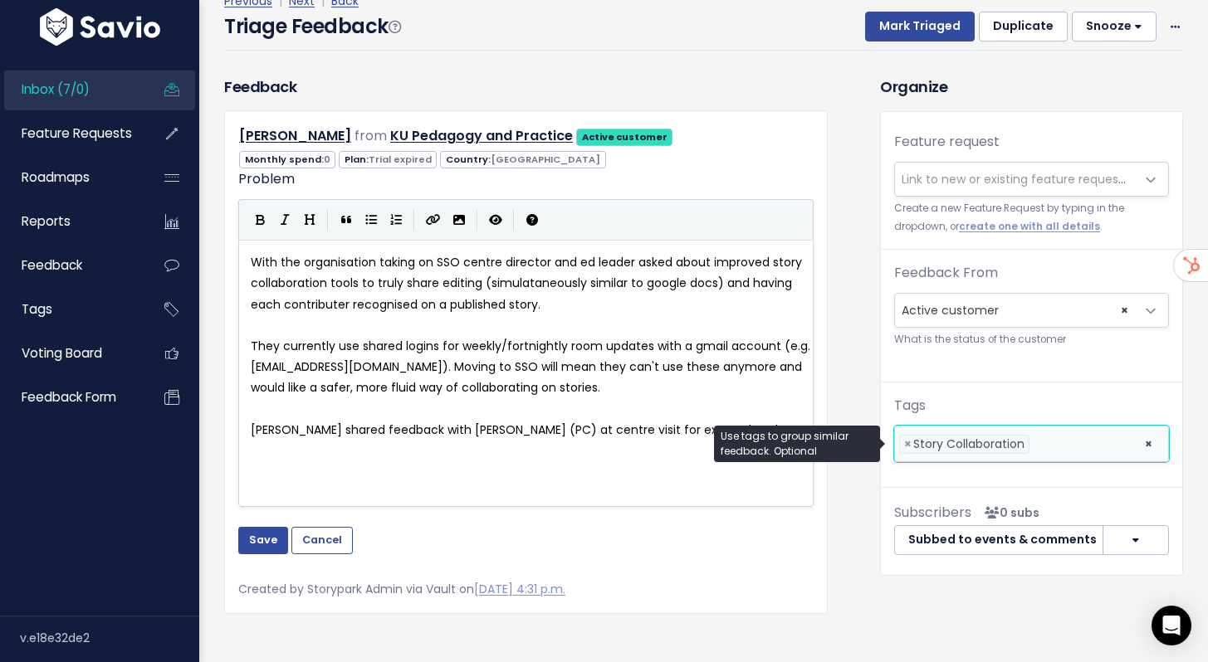
click at [1052, 448] on li at bounding box center [1082, 444] width 99 height 17
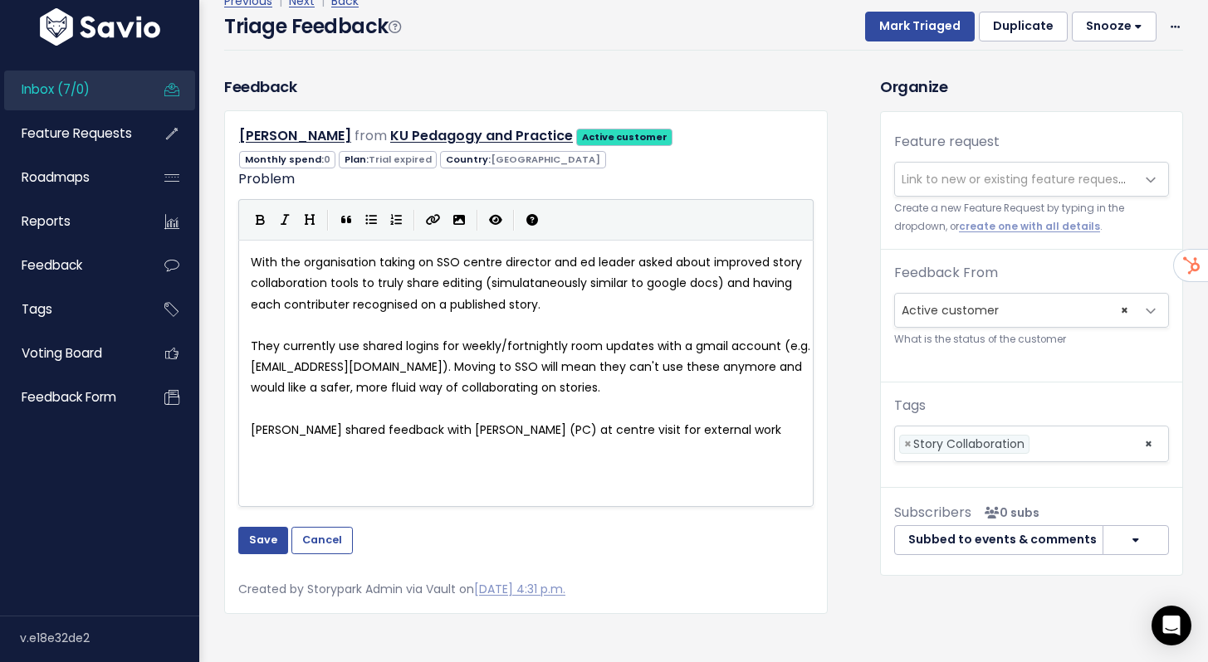
click at [858, 185] on div "Feedback Amanda Ford from KU Pedagogy and Practice Active customer" at bounding box center [540, 440] width 656 height 729
click at [256, 543] on button "Save" at bounding box center [263, 540] width 50 height 27
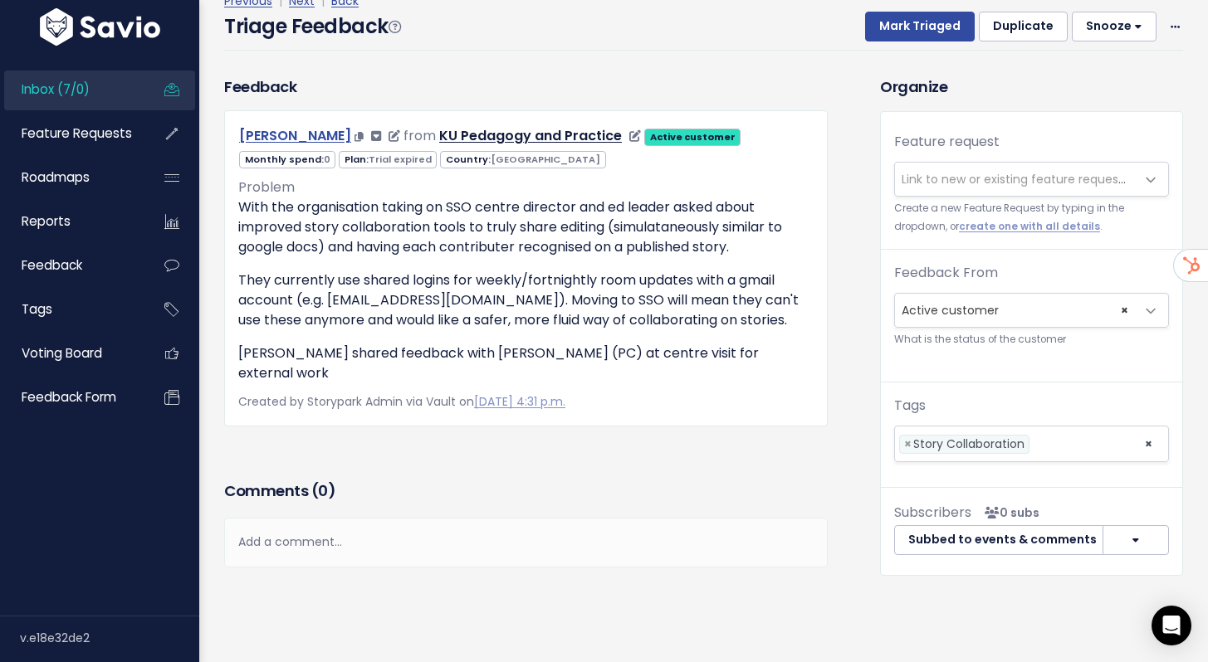
click at [297, 130] on link "[PERSON_NAME]" at bounding box center [295, 135] width 112 height 19
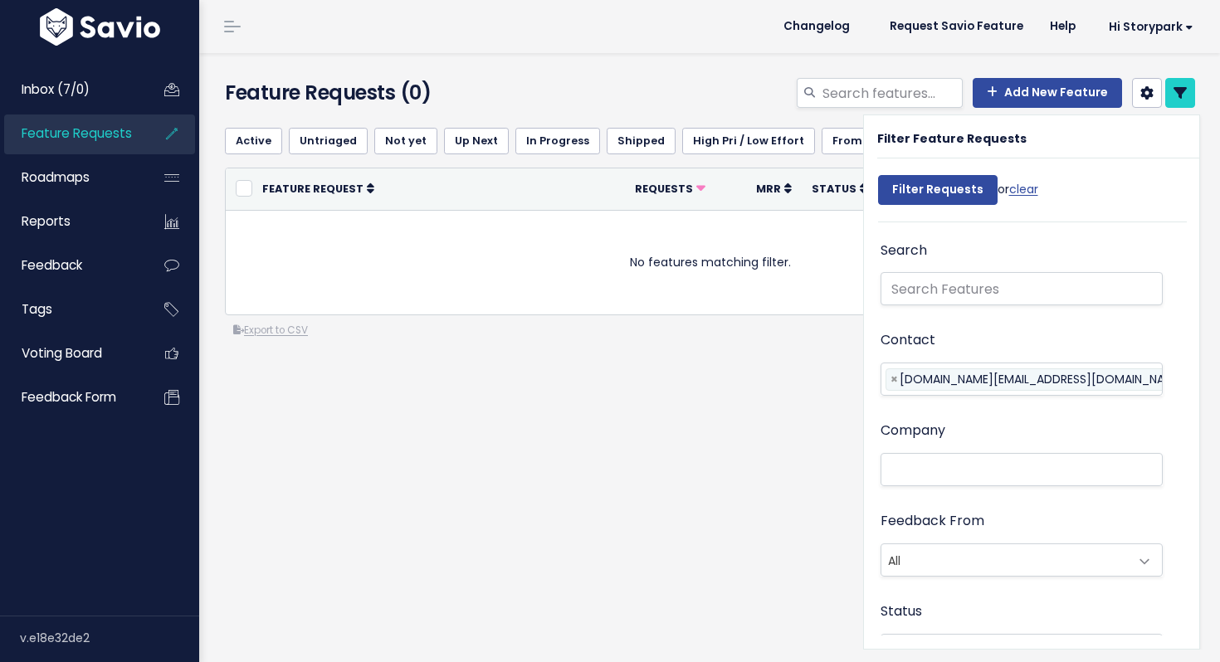
select select
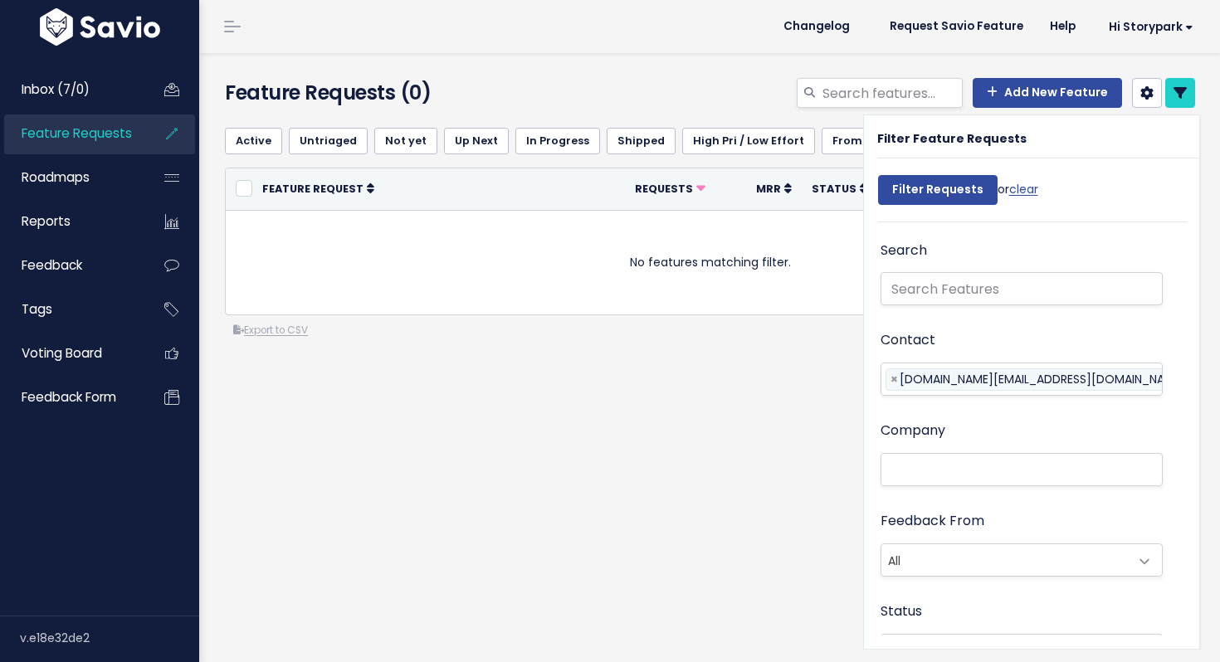
select select
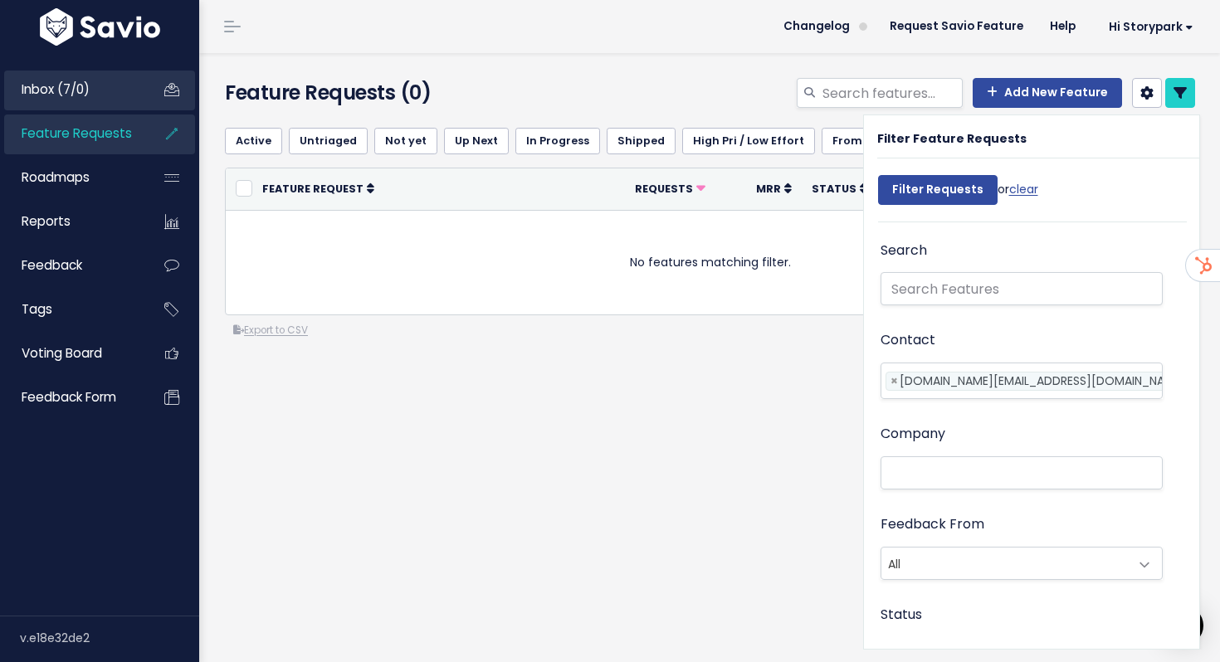
click at [30, 84] on span "Inbox (7/0)" at bounding box center [56, 89] width 68 height 17
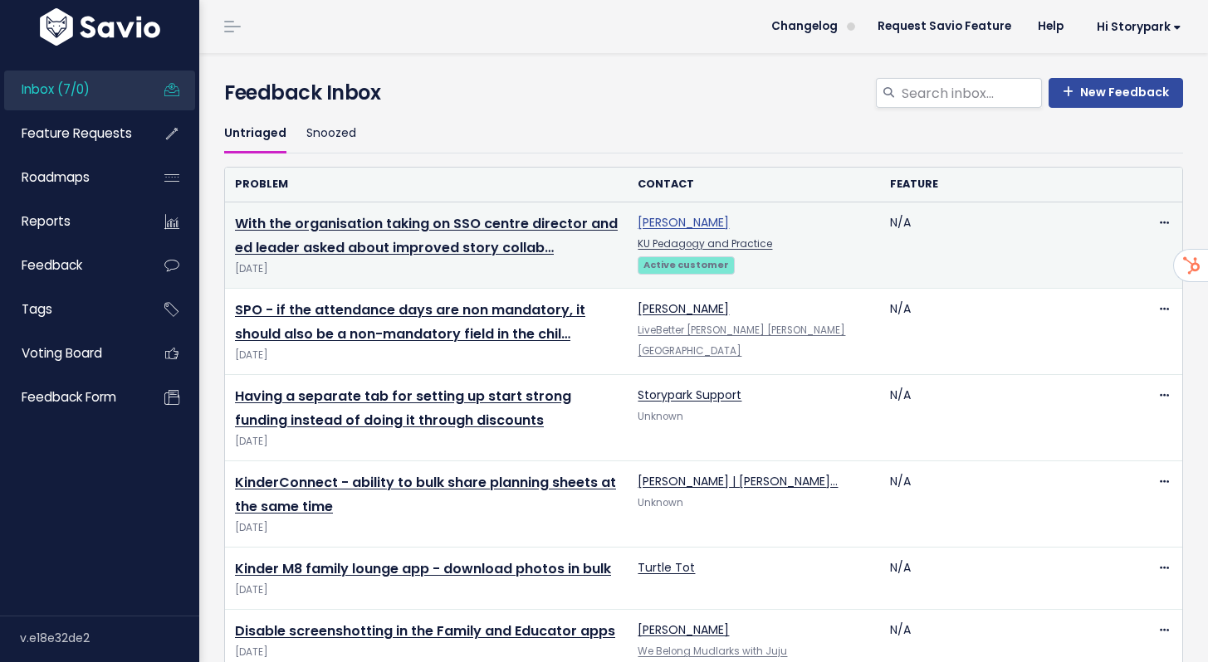
click at [706, 214] on link "Amanda Ford" at bounding box center [682, 222] width 91 height 17
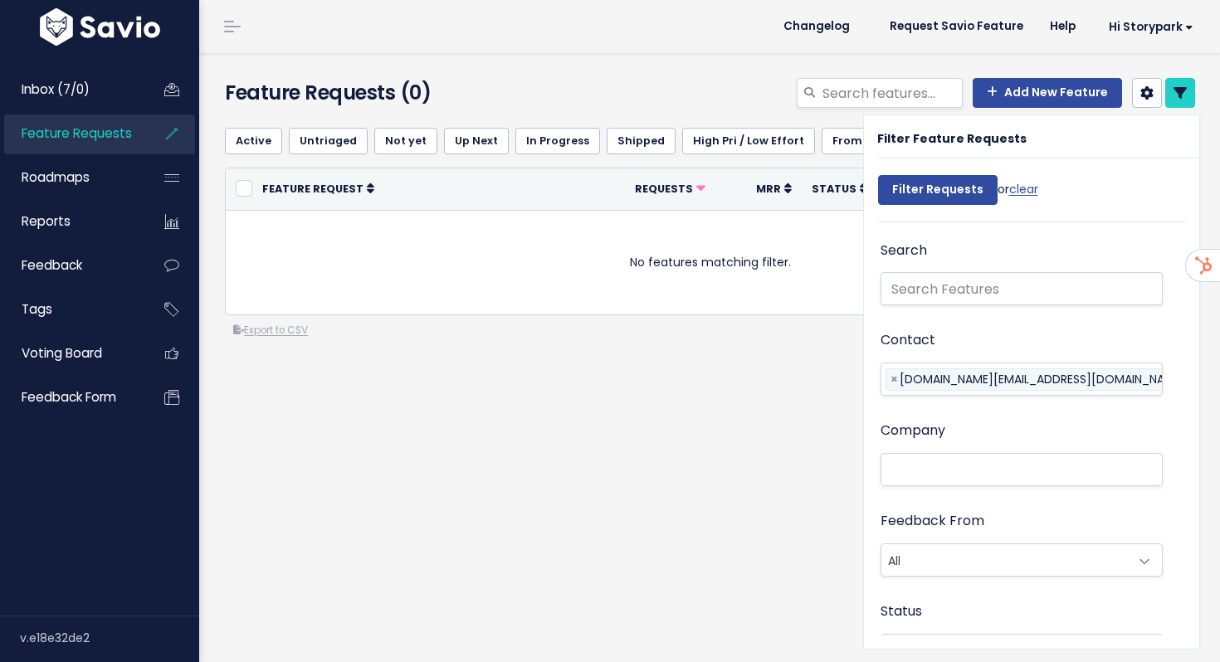
select select
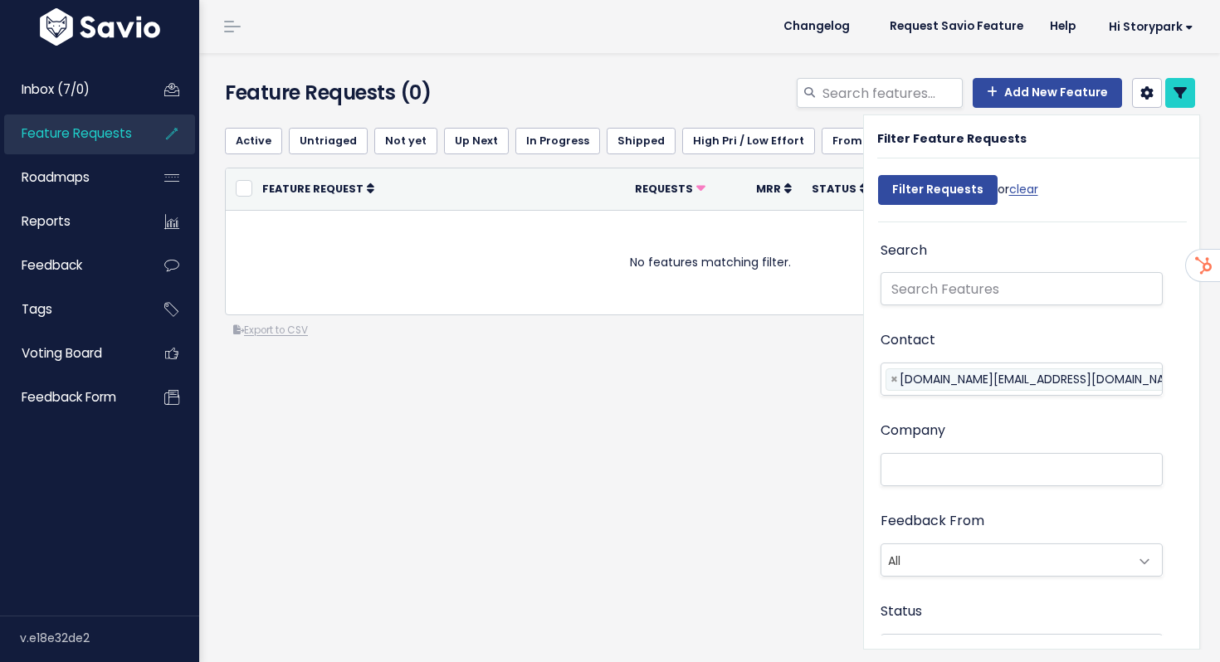
select select
